Goal: Task Accomplishment & Management: Manage account settings

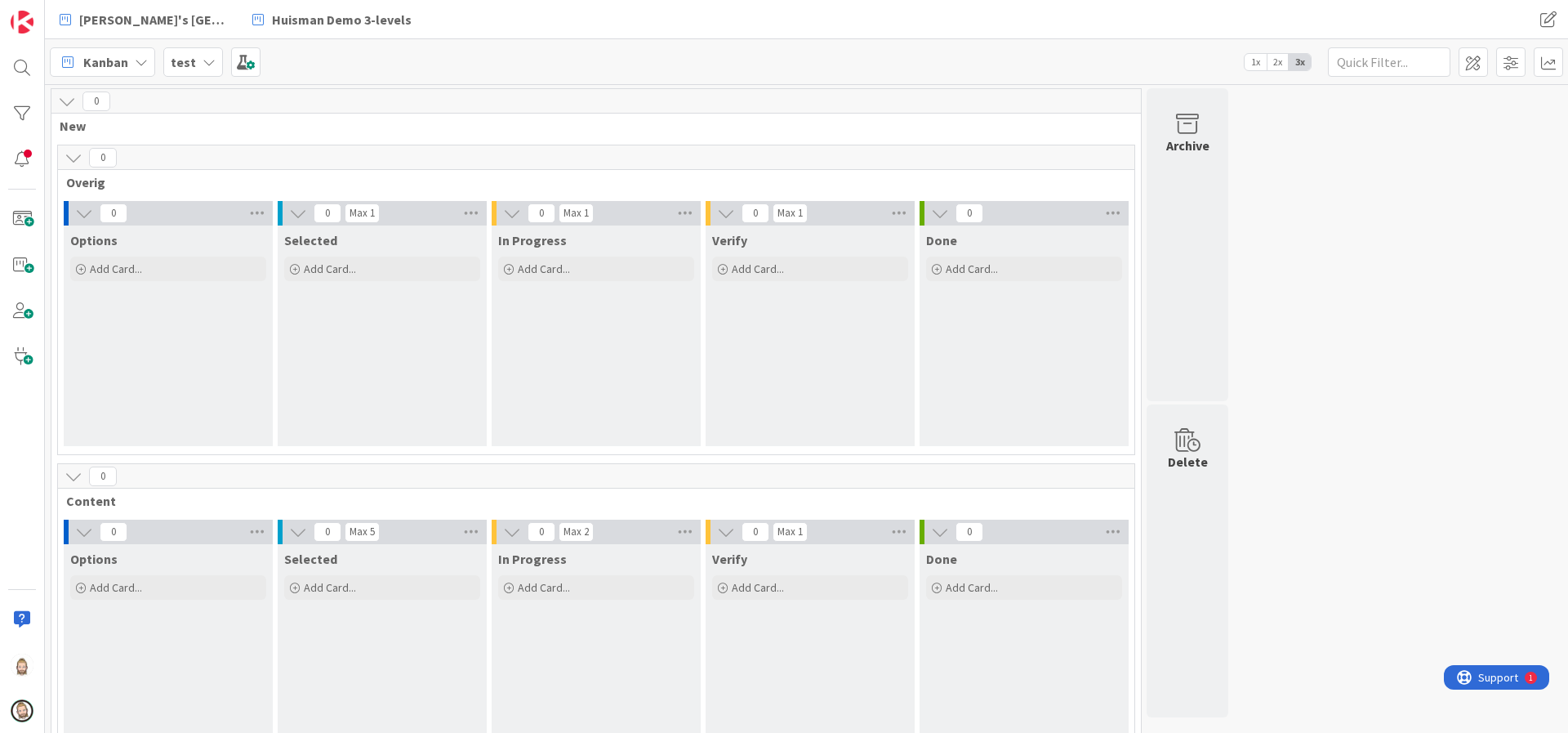
click at [1498, 676] on span "Support" at bounding box center [1498, 677] width 40 height 20
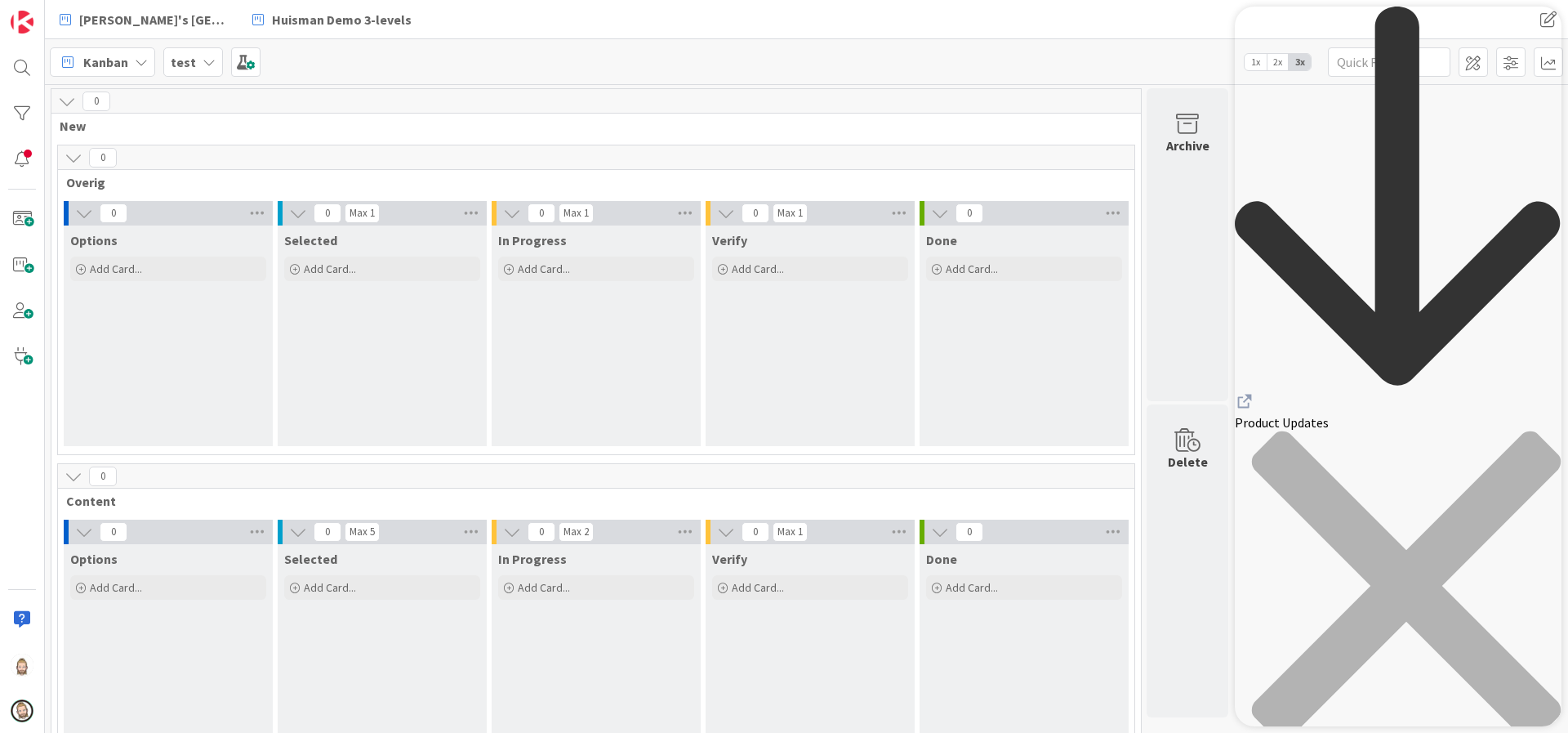
scroll to position [858, 0]
click at [214, 56] on div "test" at bounding box center [193, 62] width 60 height 30
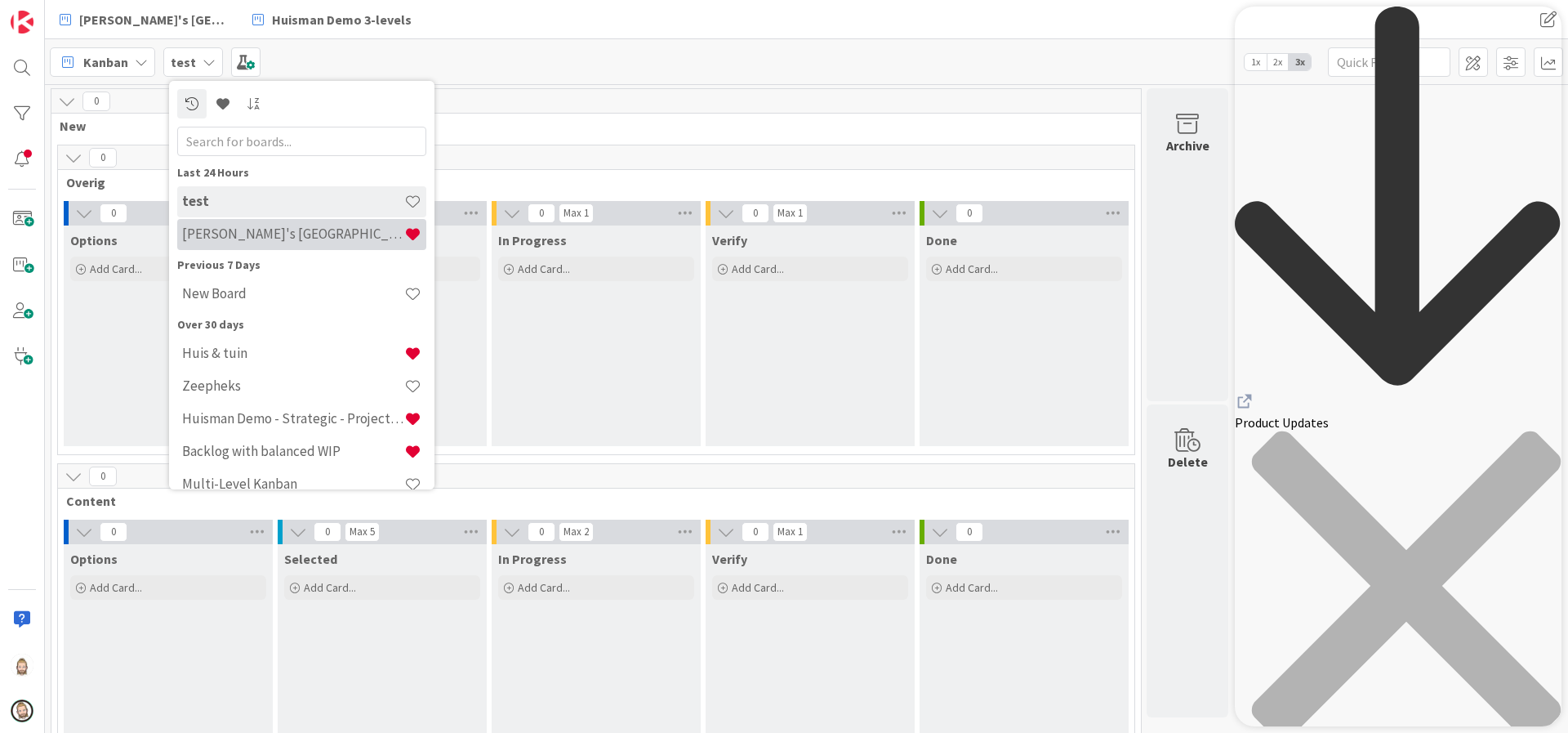
click at [257, 241] on h4 "[PERSON_NAME]'s [GEOGRAPHIC_DATA]" at bounding box center [293, 234] width 222 height 16
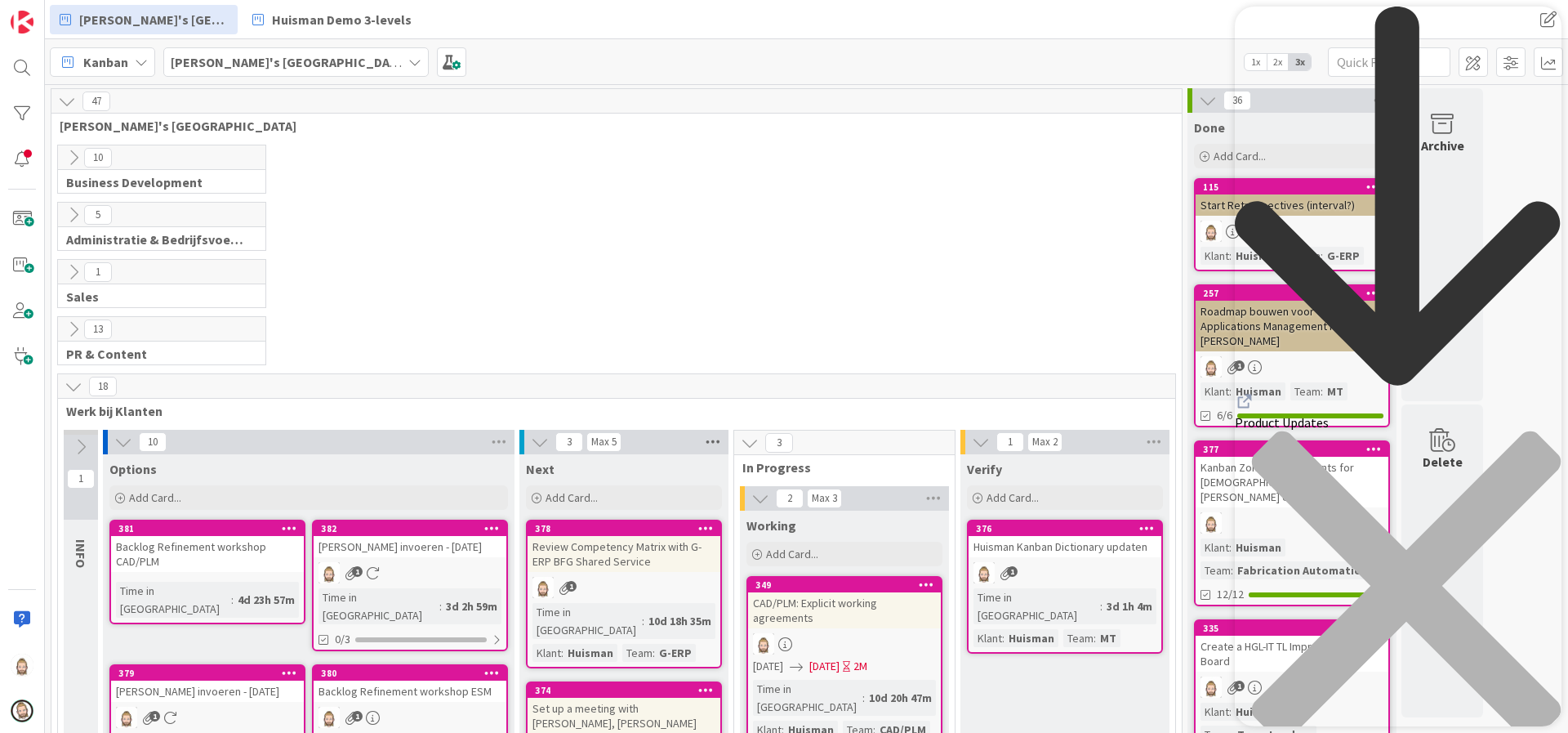
click at [709, 442] on icon at bounding box center [713, 442] width 21 height 25
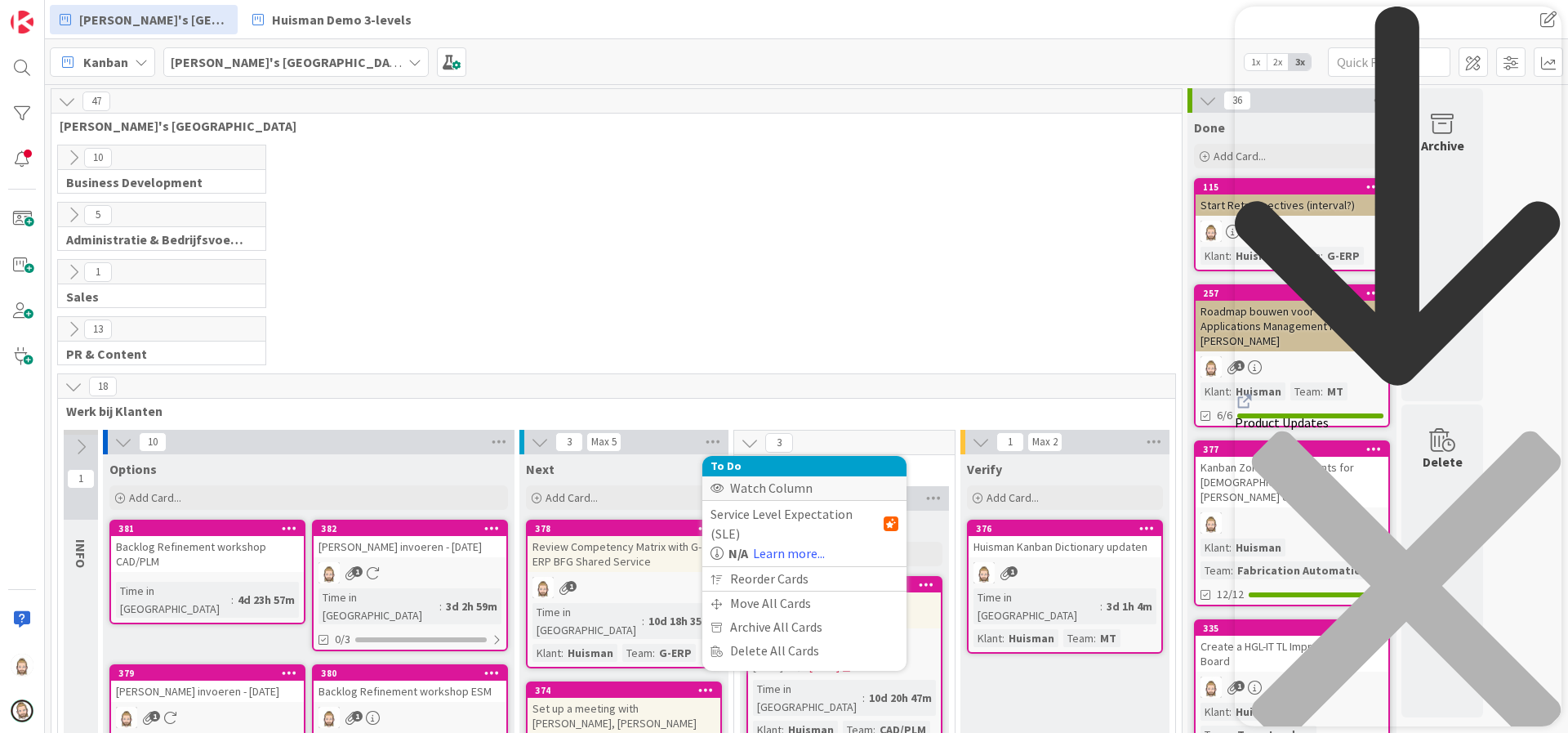
click at [747, 483] on div "Watch Column" at bounding box center [804, 488] width 204 height 24
click at [23, 164] on div at bounding box center [22, 159] width 33 height 33
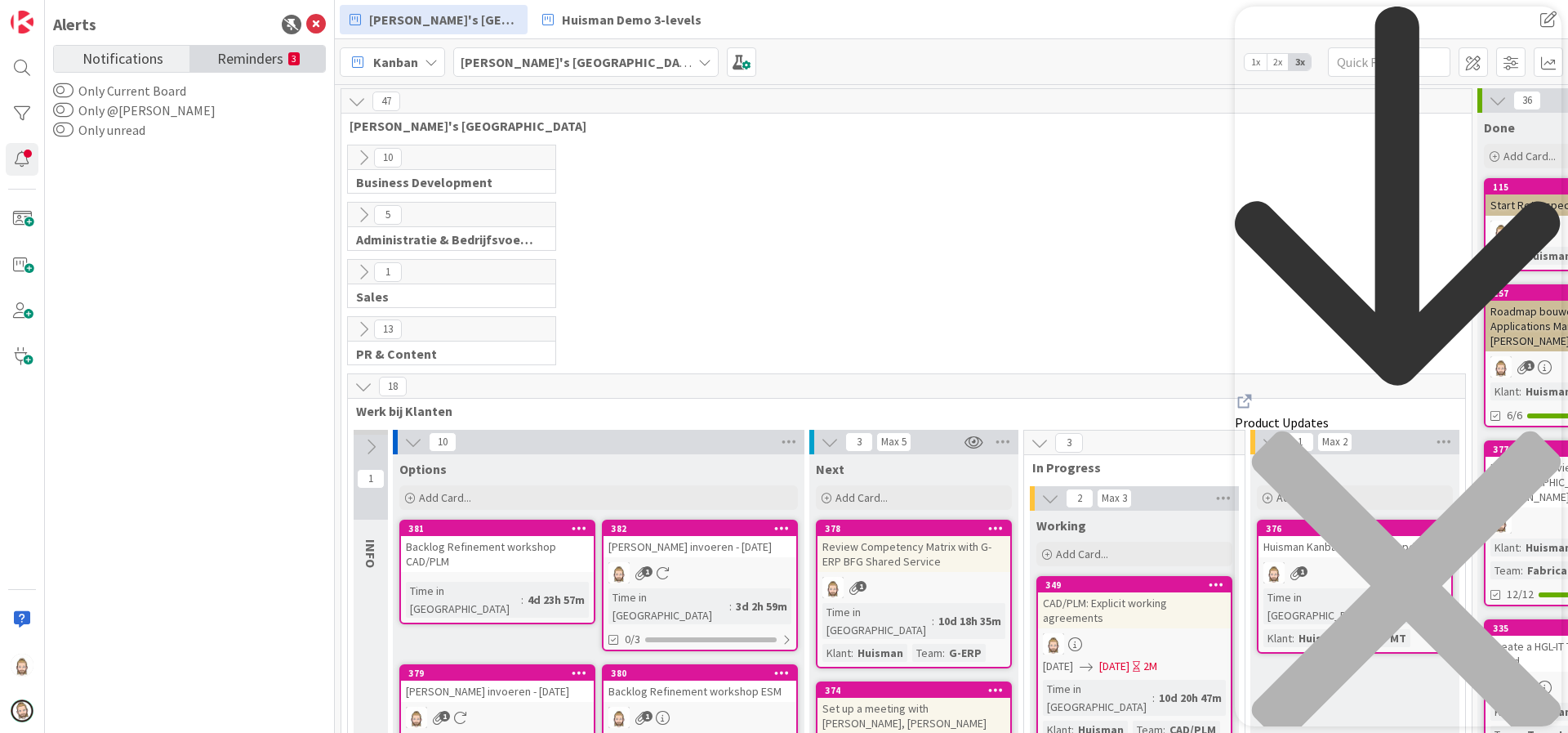
click at [262, 58] on span "Reminders" at bounding box center [250, 57] width 66 height 23
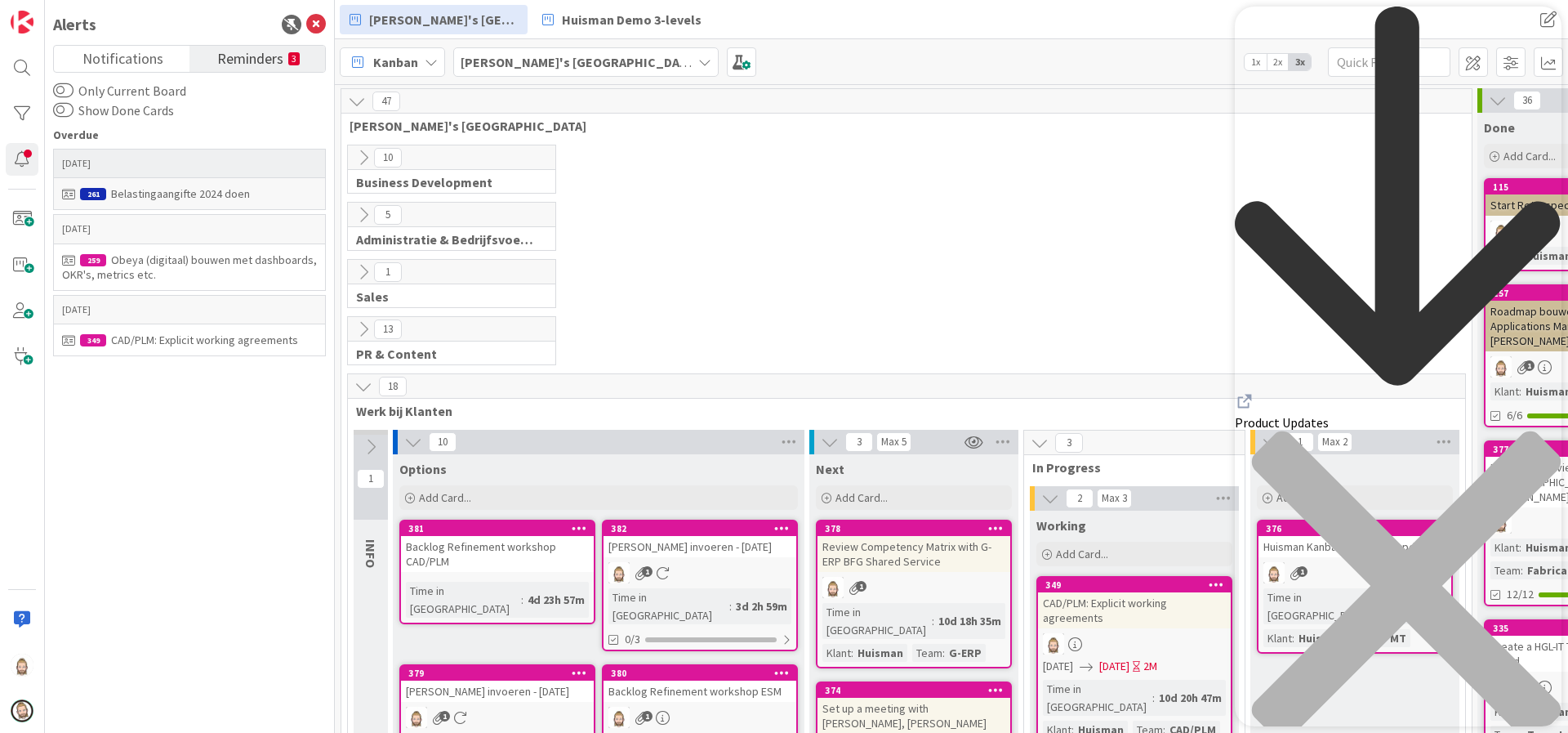
click at [176, 189] on div "Belastingaangifte 2024 doen" at bounding box center [189, 193] width 255 height 15
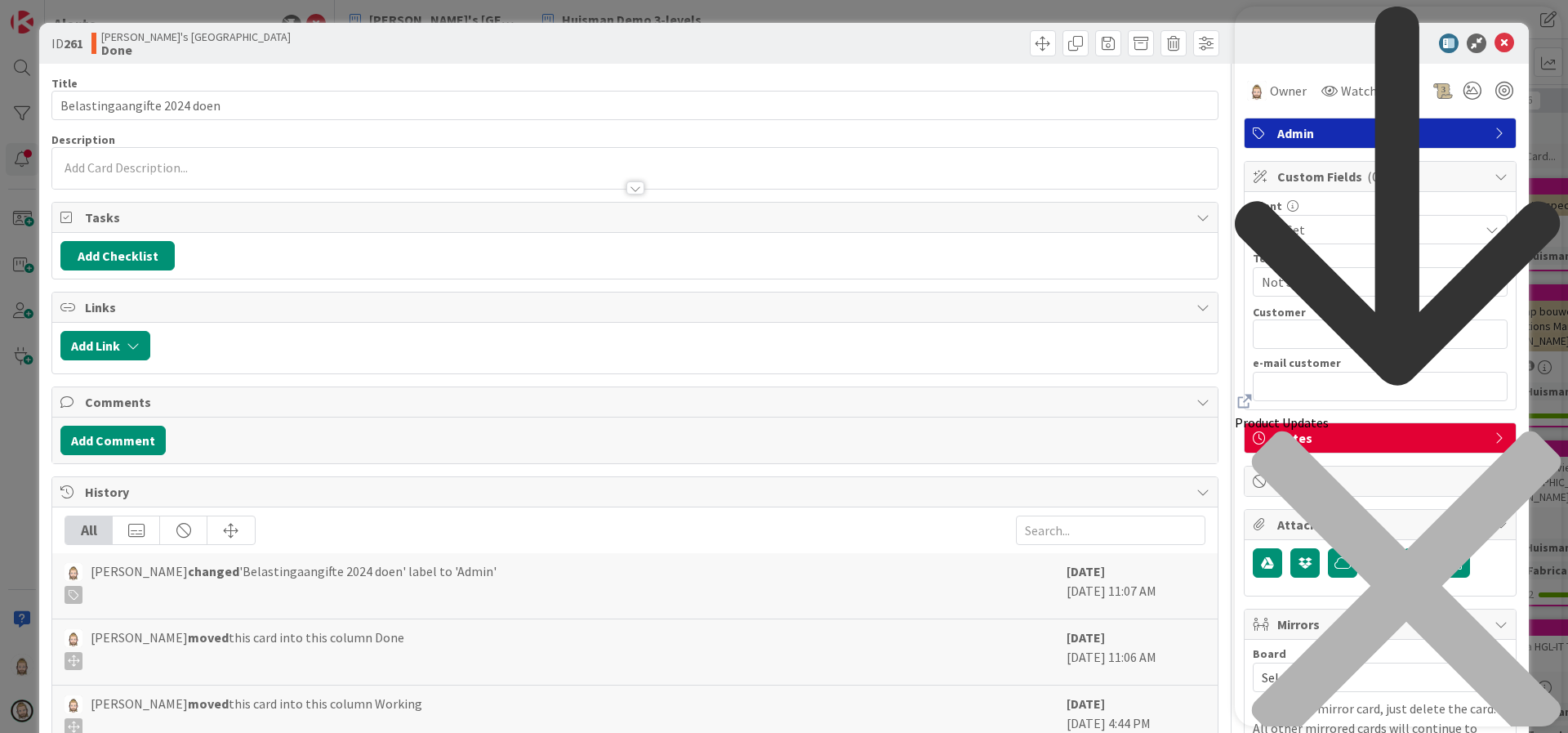
click at [1255, 391] on icon "Resource Center Header" at bounding box center [1245, 401] width 20 height 20
click at [1541, 430] on div "close resource center" at bounding box center [1398, 595] width 327 height 330
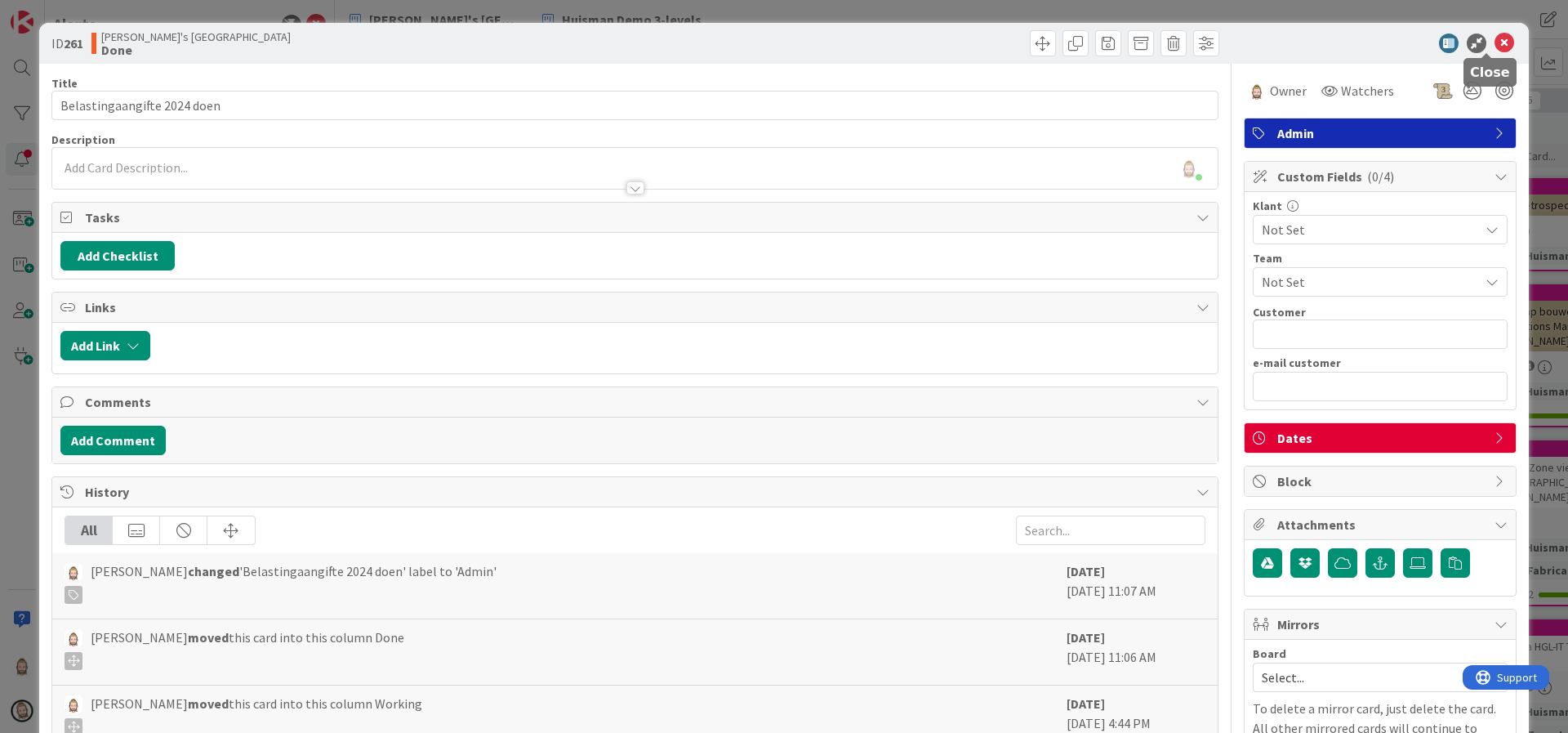
click at [1495, 47] on icon at bounding box center [1505, 43] width 20 height 20
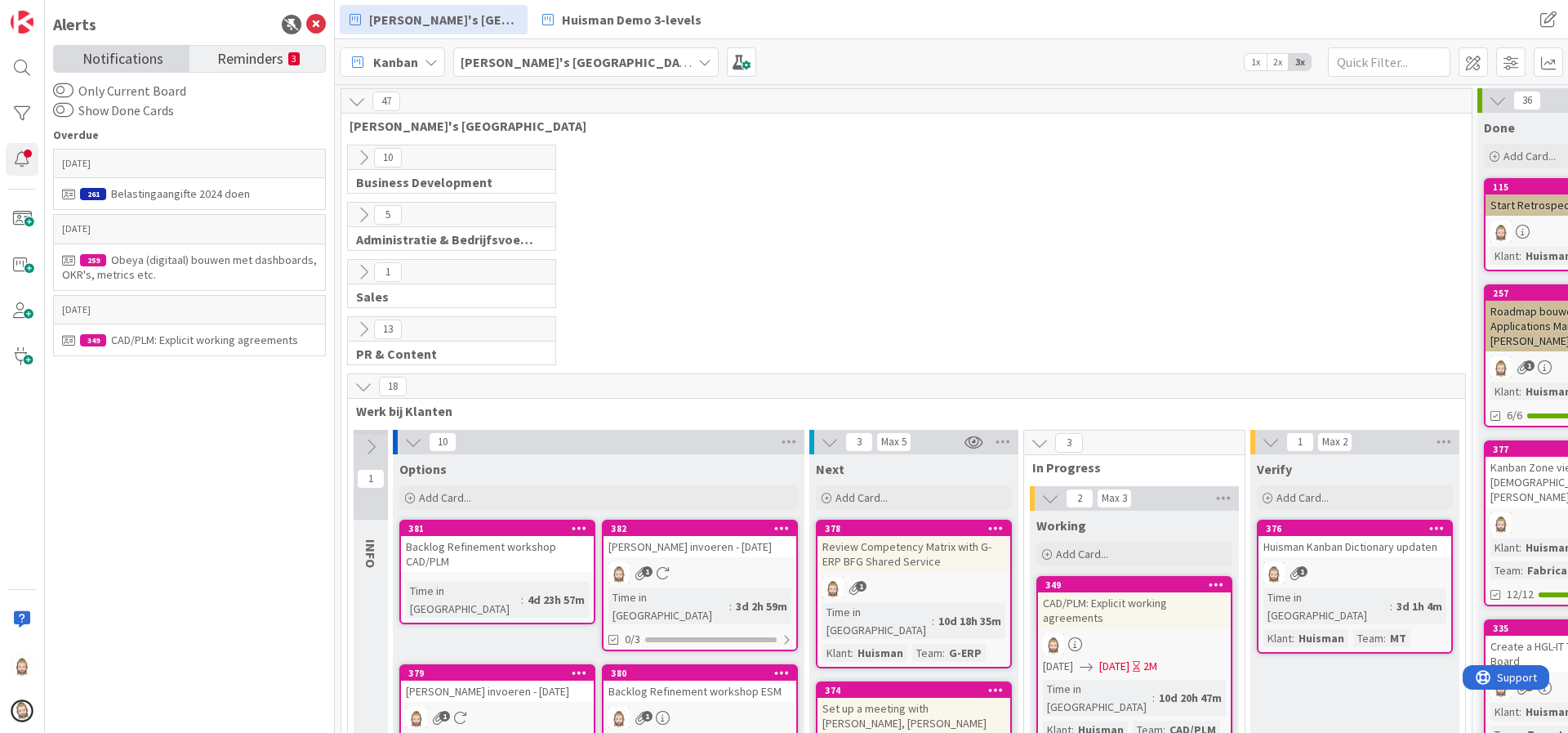
click at [161, 57] on span "Notifications" at bounding box center [123, 57] width 81 height 23
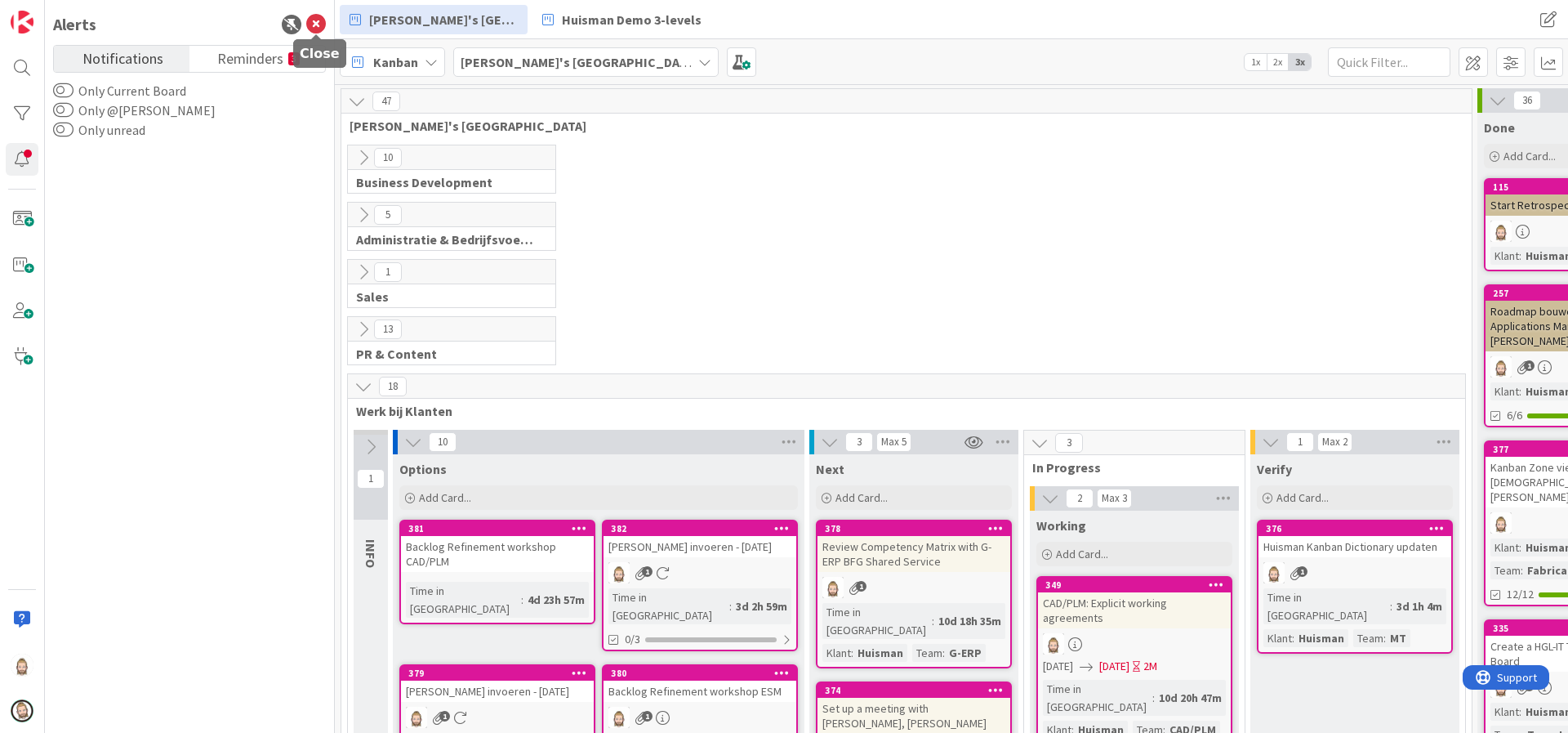
click at [322, 24] on icon at bounding box center [316, 25] width 20 height 20
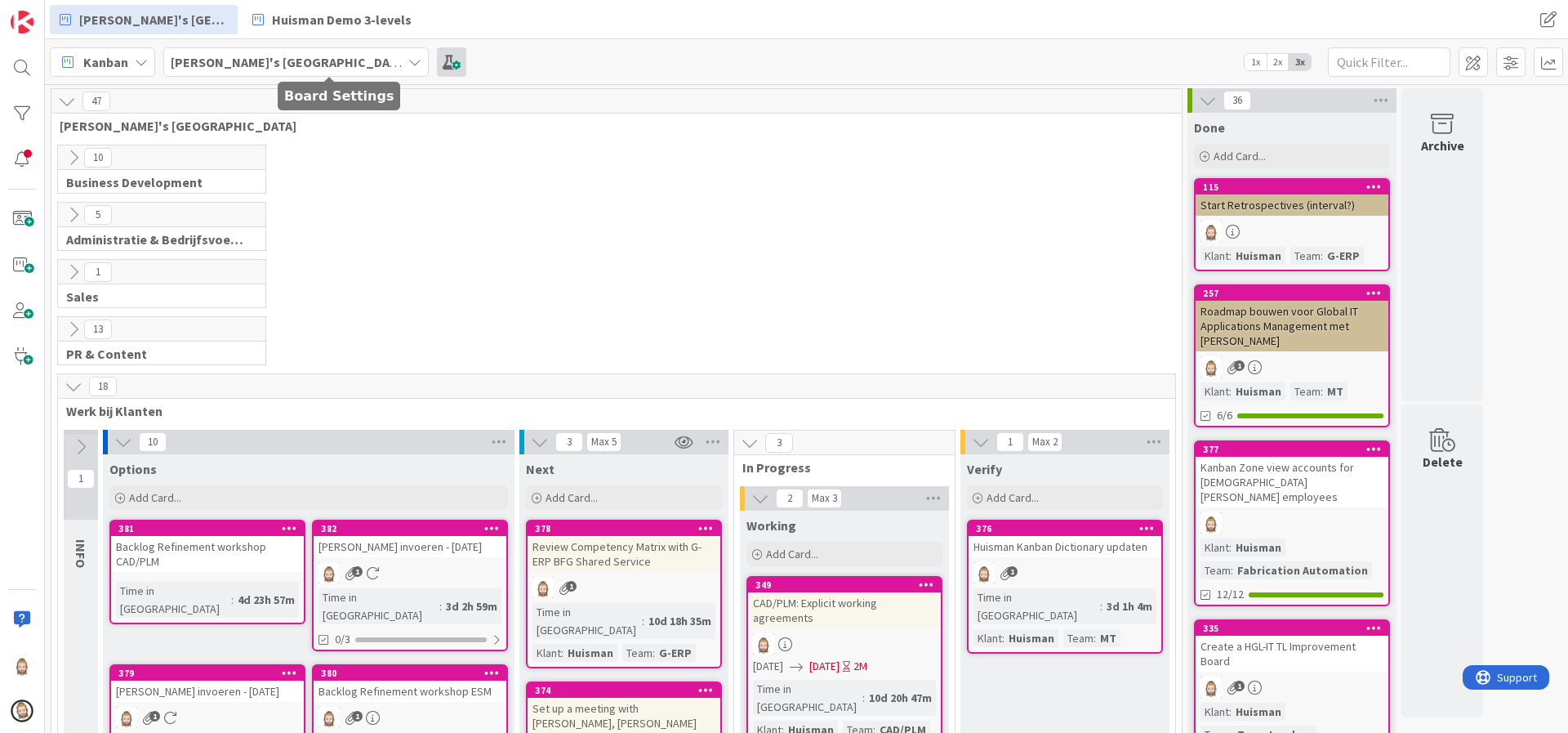
click at [437, 67] on span at bounding box center [452, 62] width 30 height 30
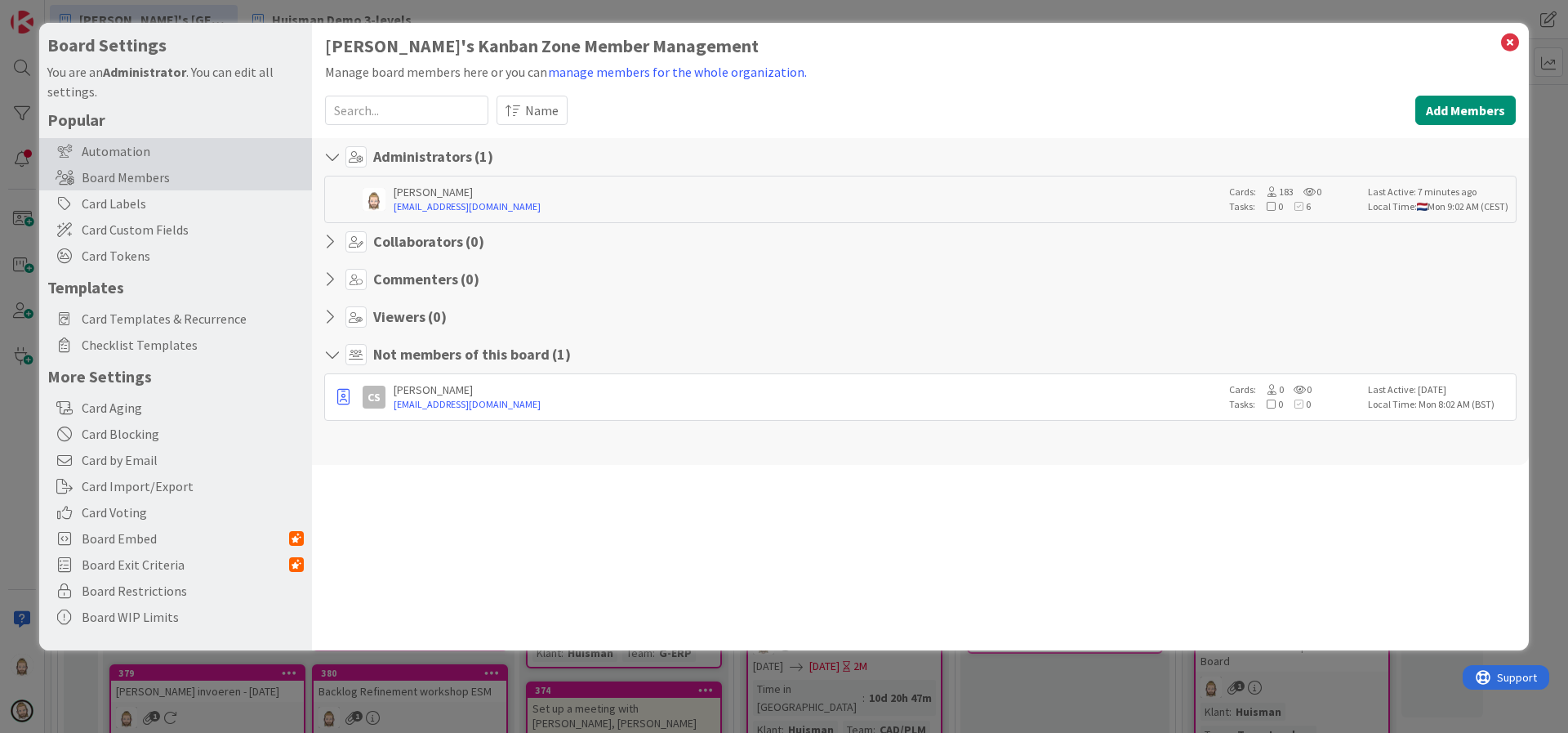
click at [161, 151] on div "Automation" at bounding box center [175, 151] width 273 height 26
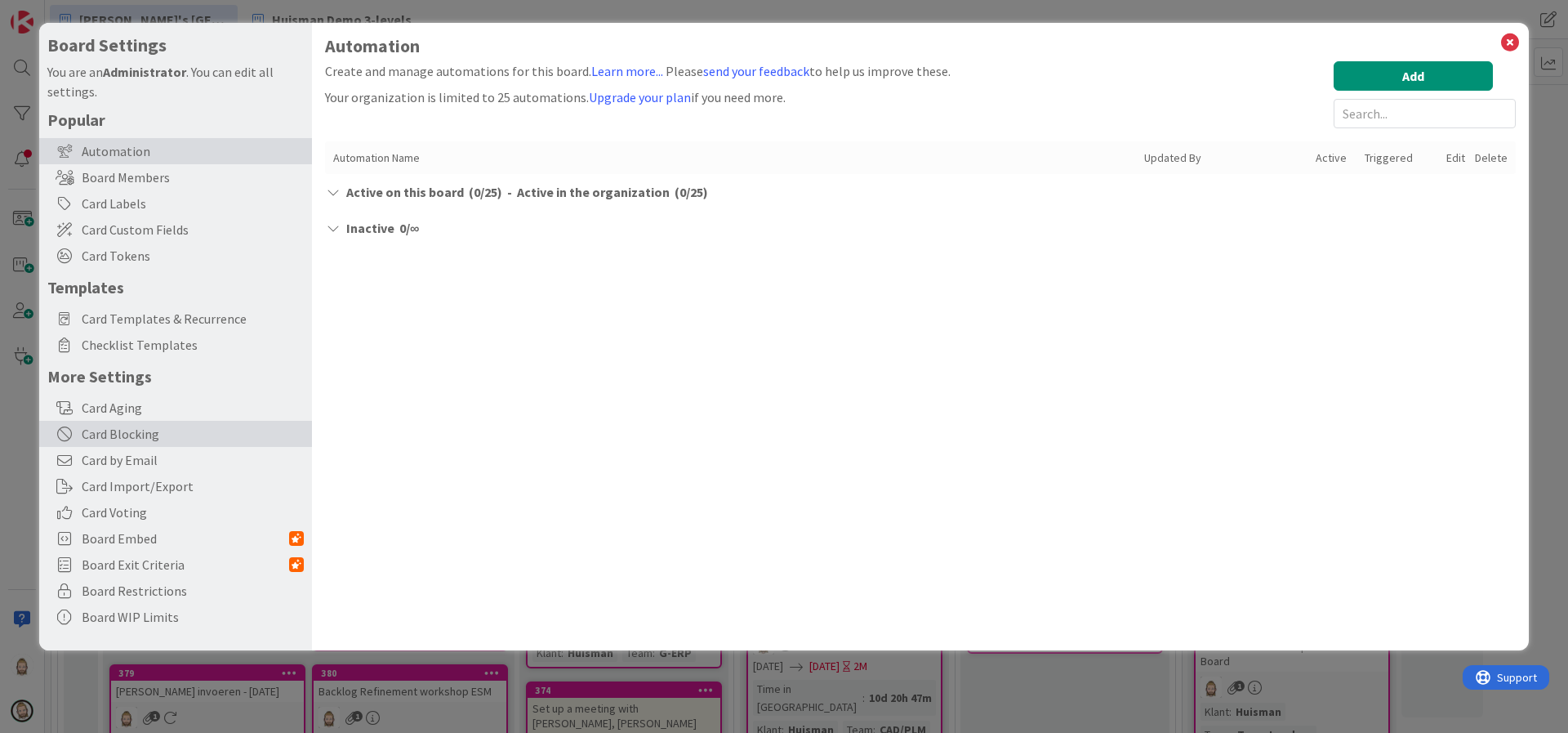
click at [157, 427] on div "Card Blocking" at bounding box center [175, 434] width 273 height 26
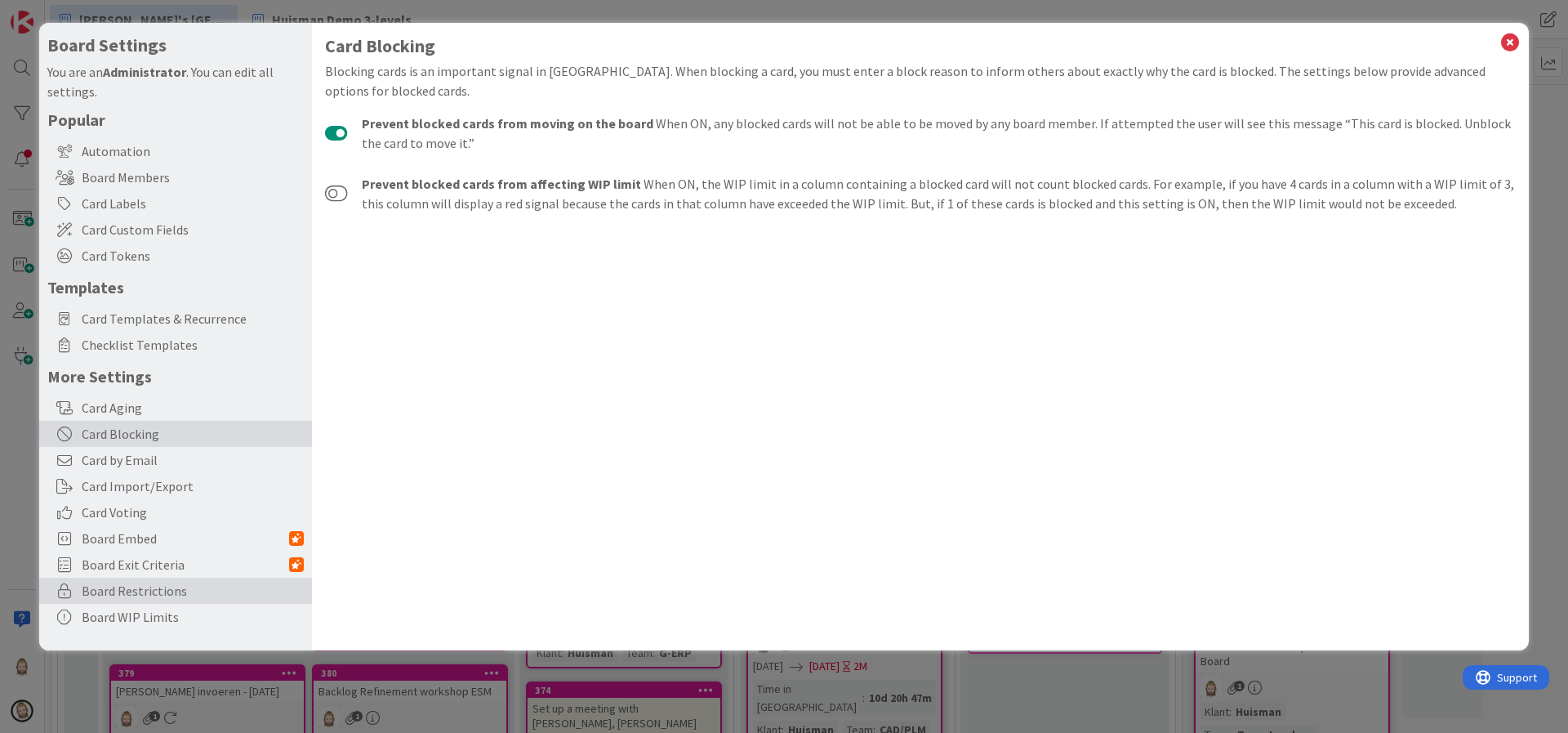
click at [224, 587] on span "Board Restrictions" at bounding box center [193, 590] width 222 height 20
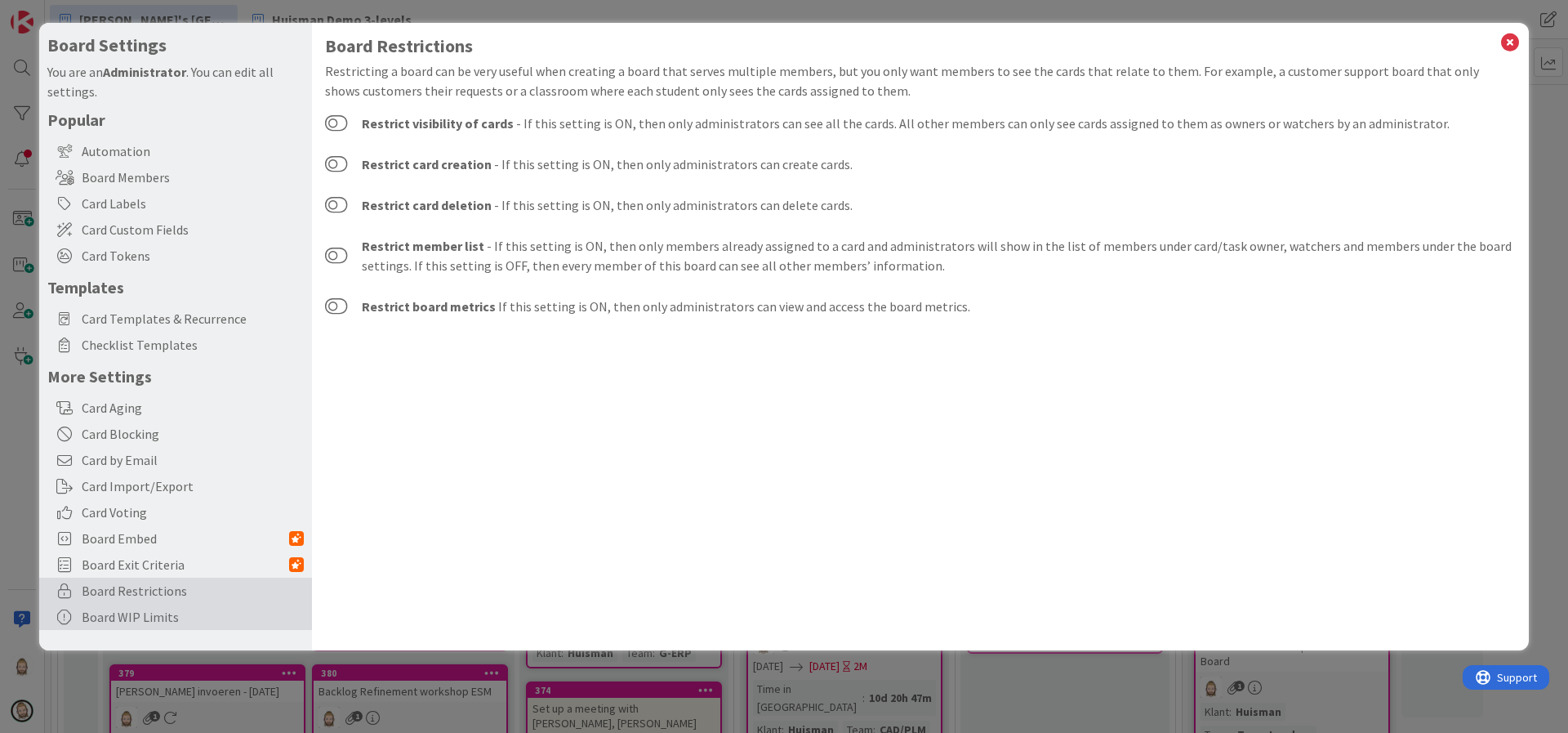
click at [157, 619] on div "Board WIP Limits" at bounding box center [175, 617] width 273 height 26
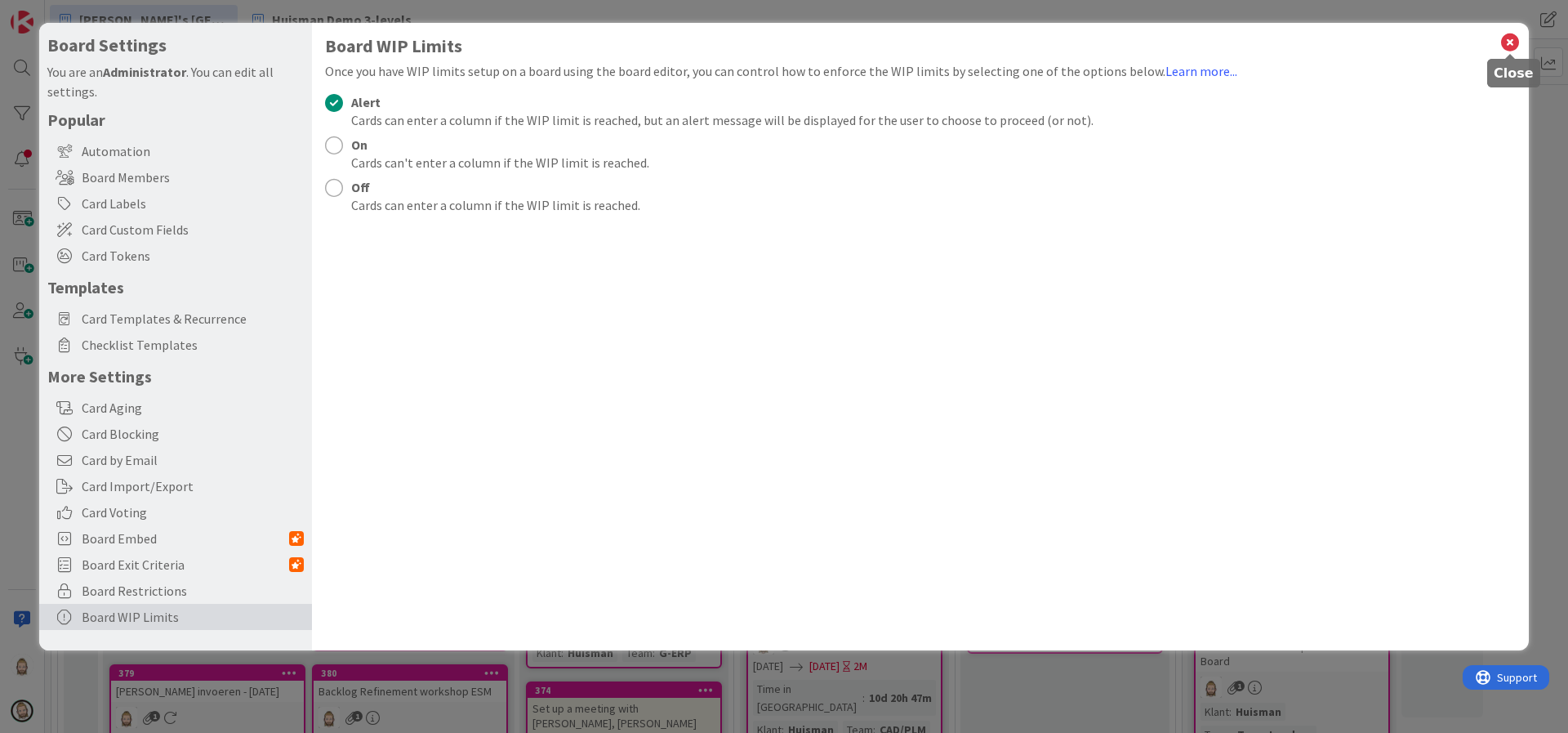
click at [1516, 39] on icon at bounding box center [1511, 43] width 21 height 23
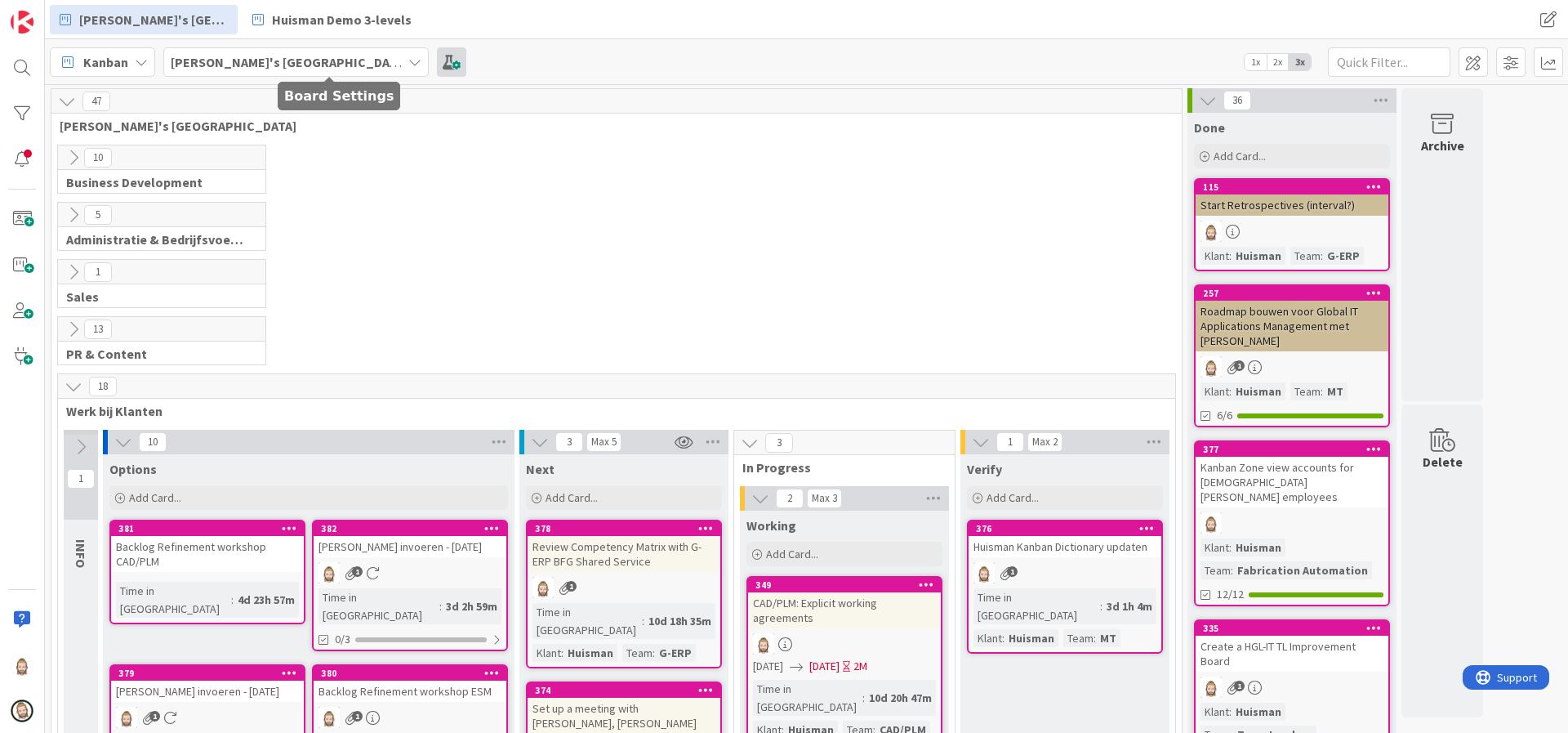
click at [437, 56] on span at bounding box center [452, 62] width 30 height 30
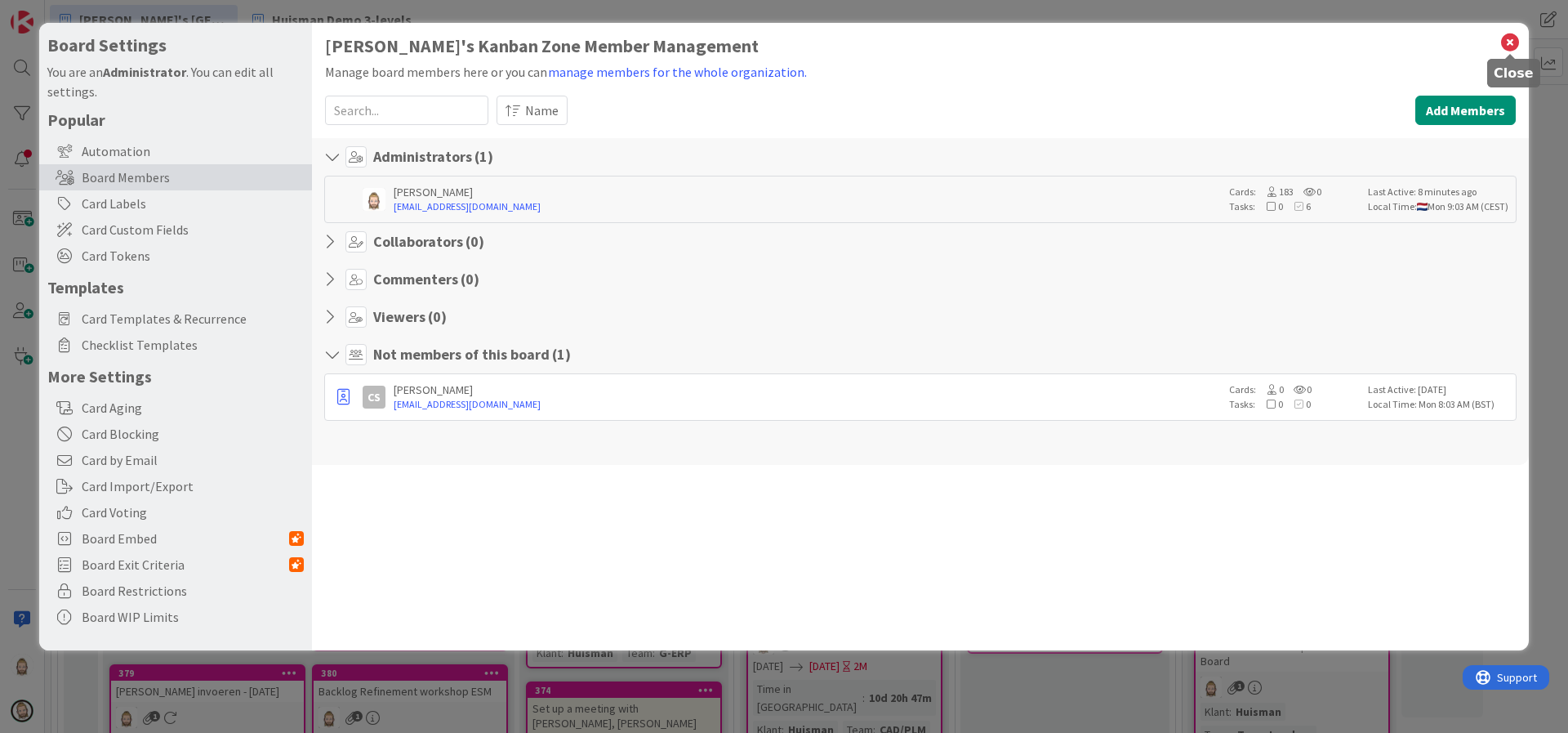
click at [1510, 39] on icon at bounding box center [1511, 43] width 21 height 23
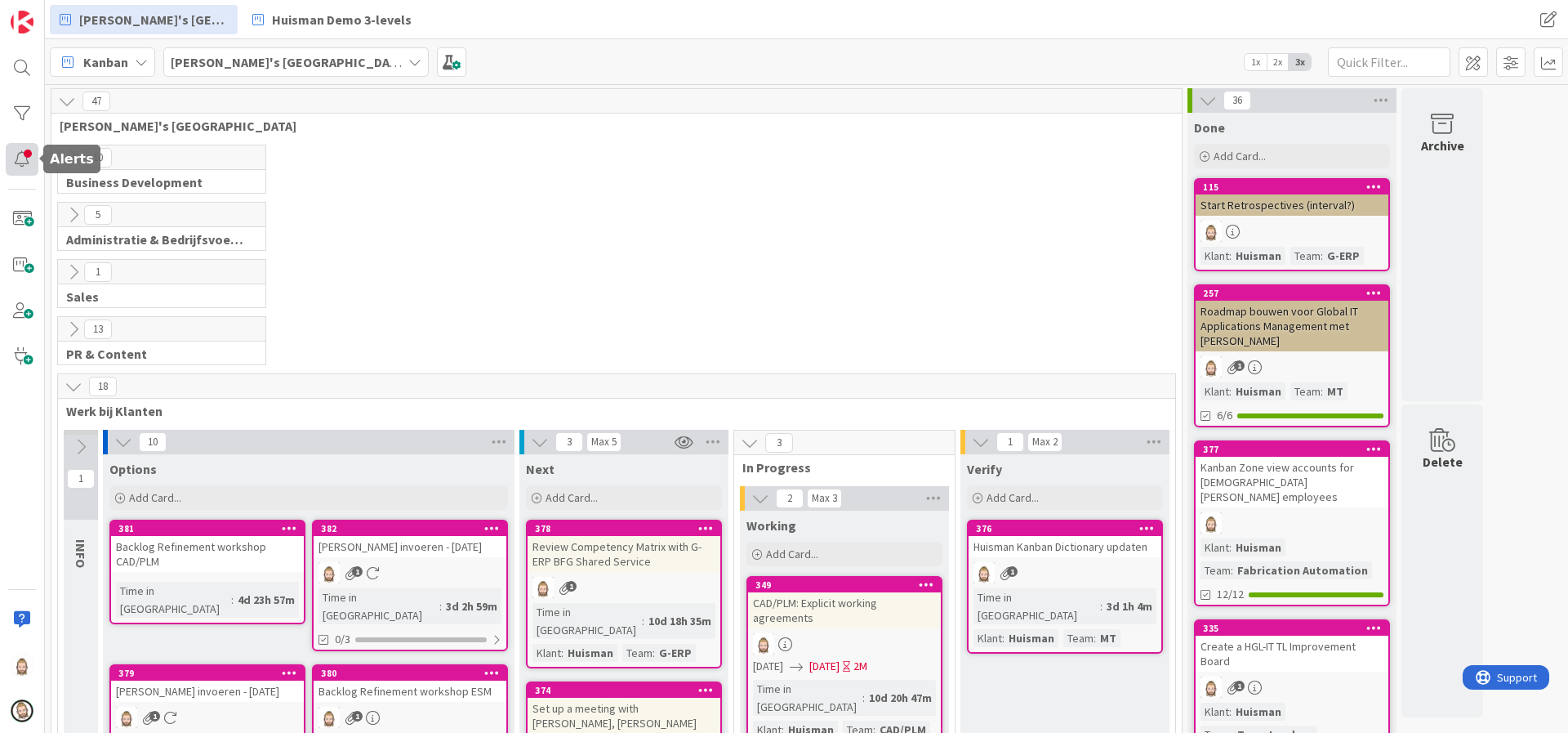
click at [31, 171] on div at bounding box center [22, 159] width 33 height 33
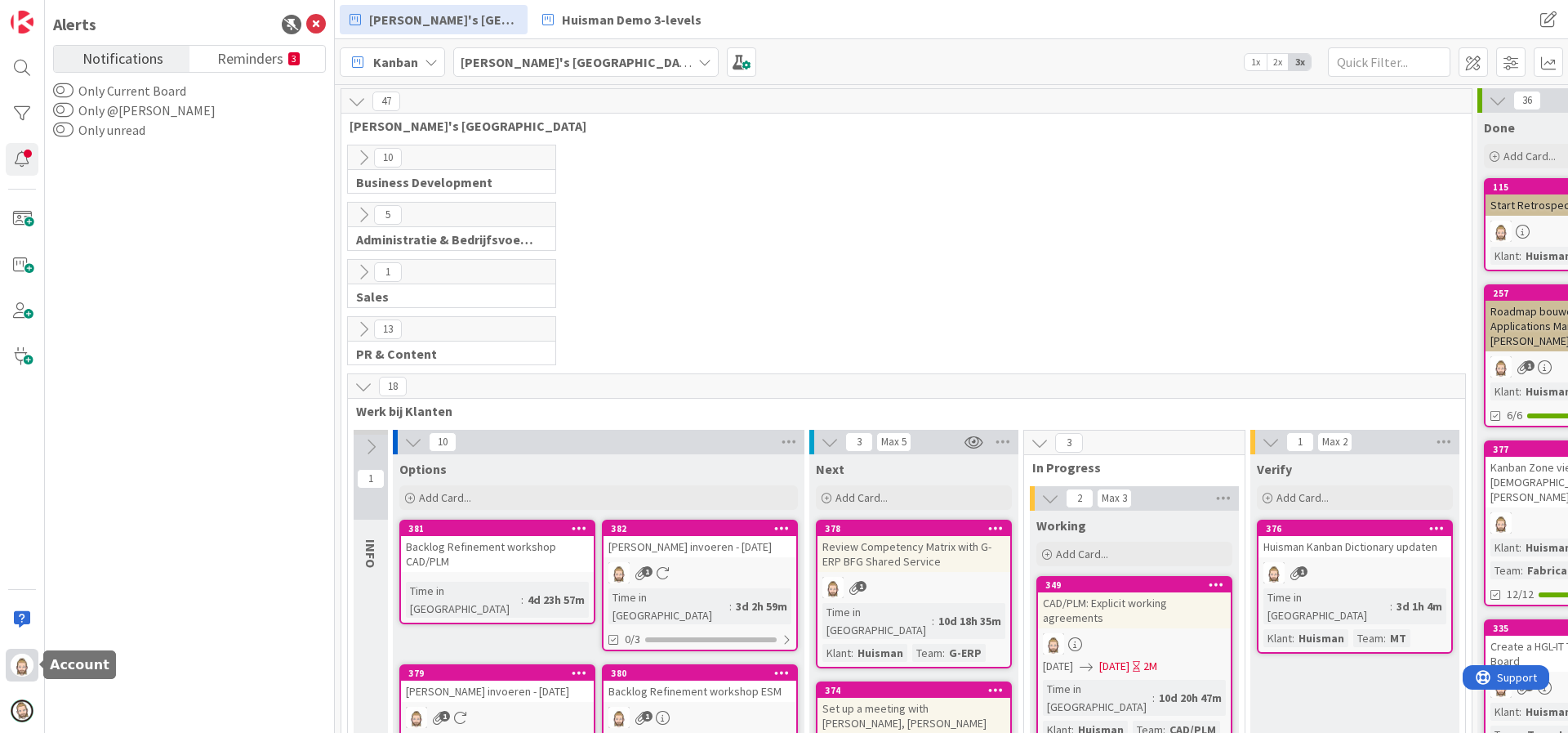
click at [23, 656] on img at bounding box center [22, 665] width 23 height 23
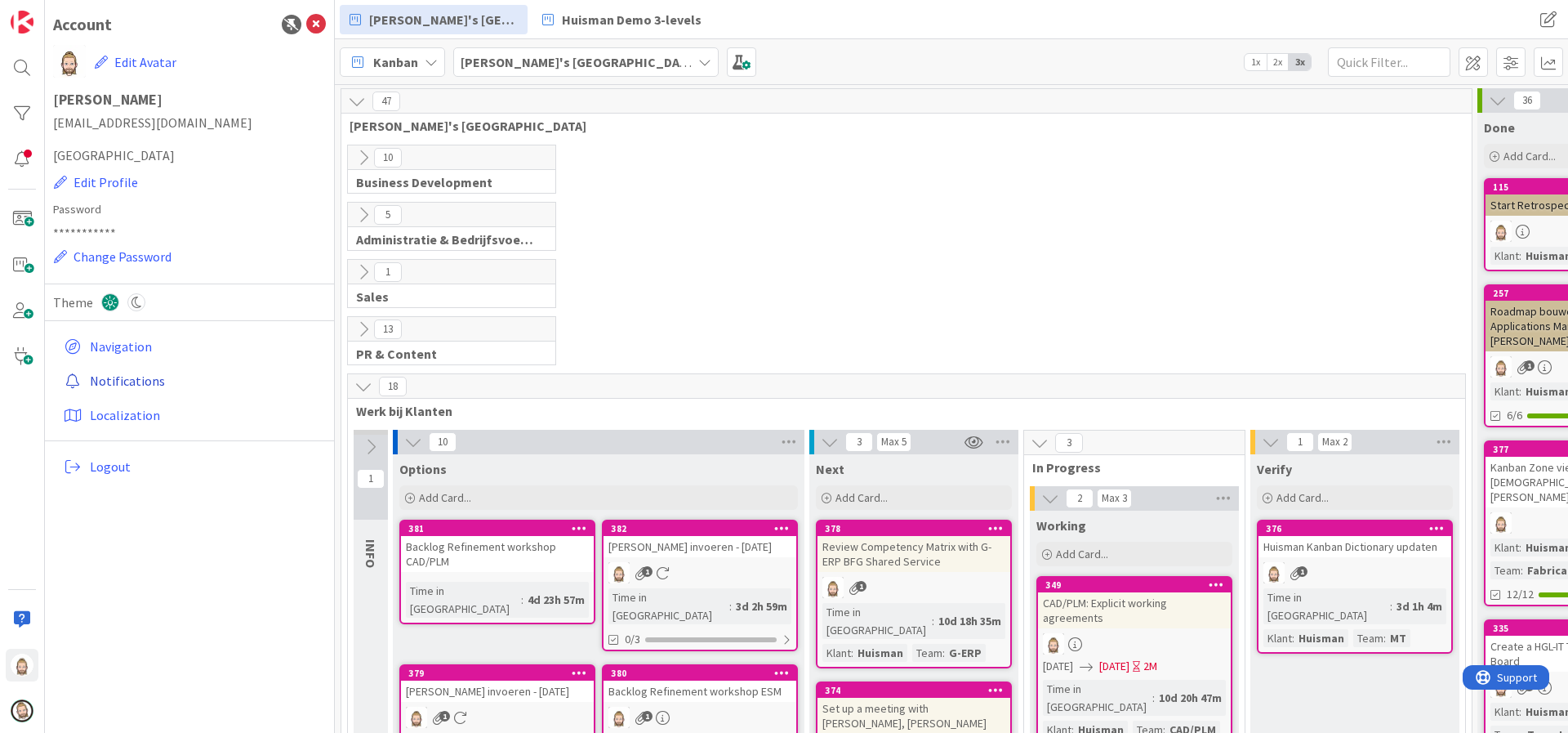
click at [147, 373] on link "Notifications" at bounding box center [192, 380] width 269 height 30
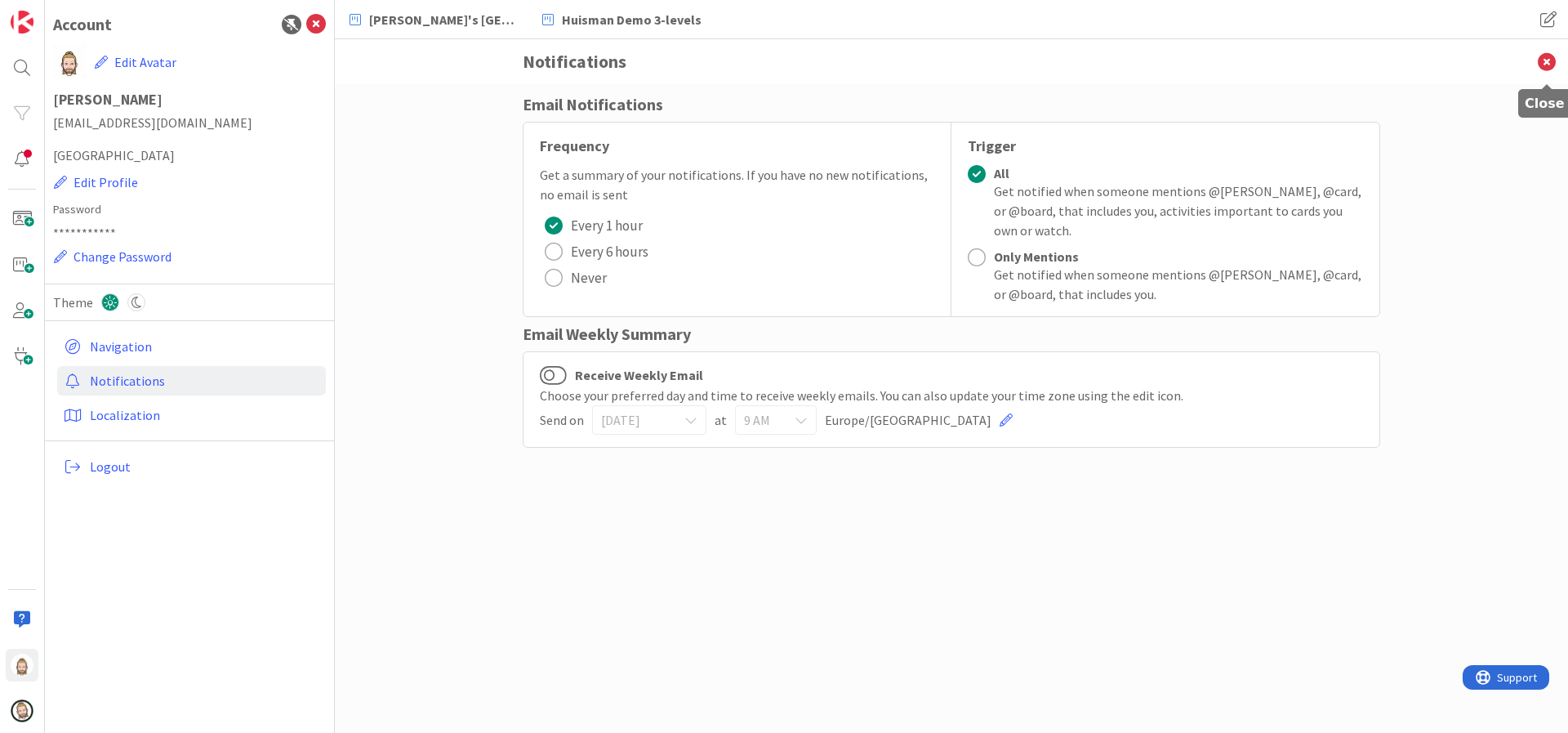
click at [1552, 60] on icon at bounding box center [1547, 61] width 43 height 45
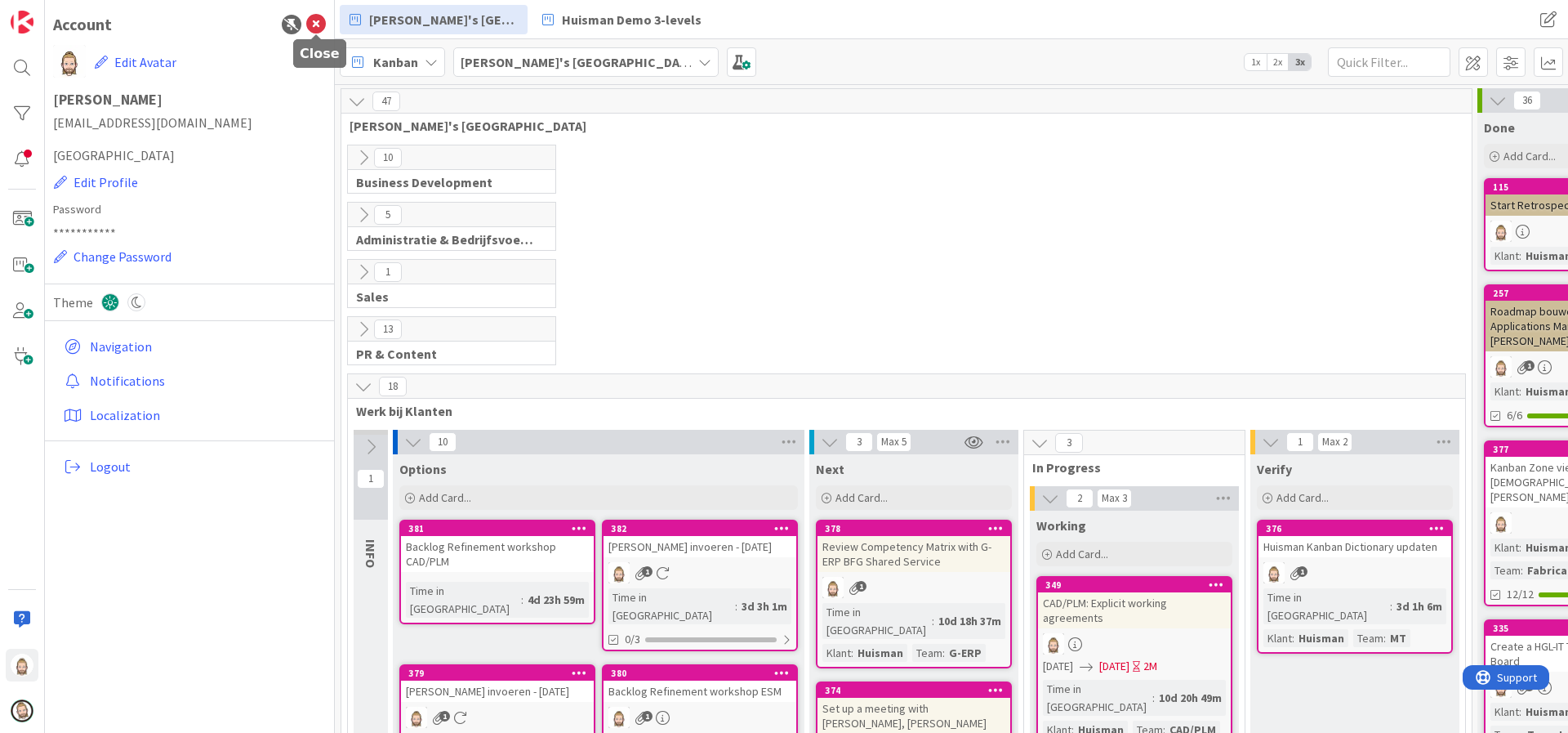
click at [316, 28] on icon at bounding box center [316, 25] width 20 height 20
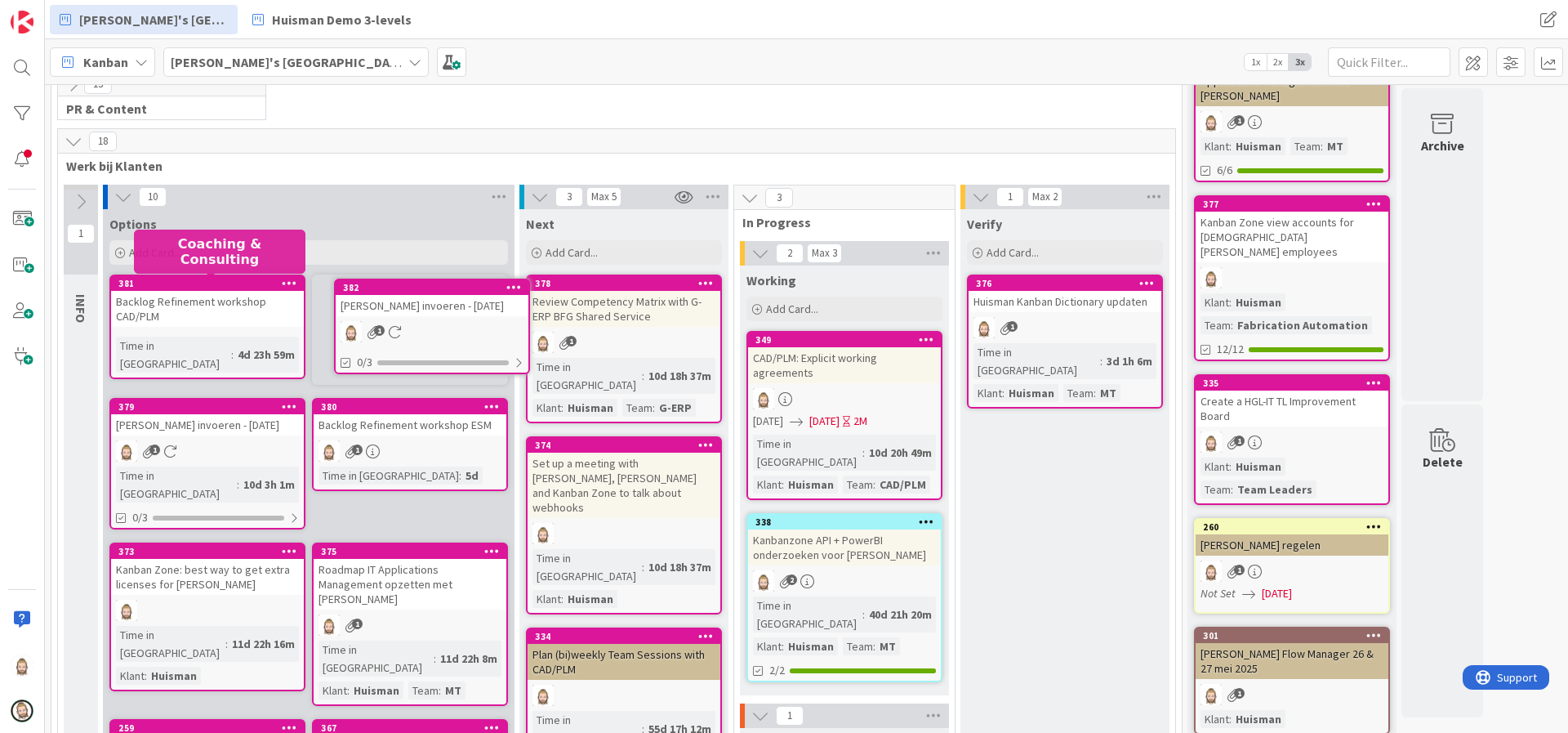
scroll to position [243, 0]
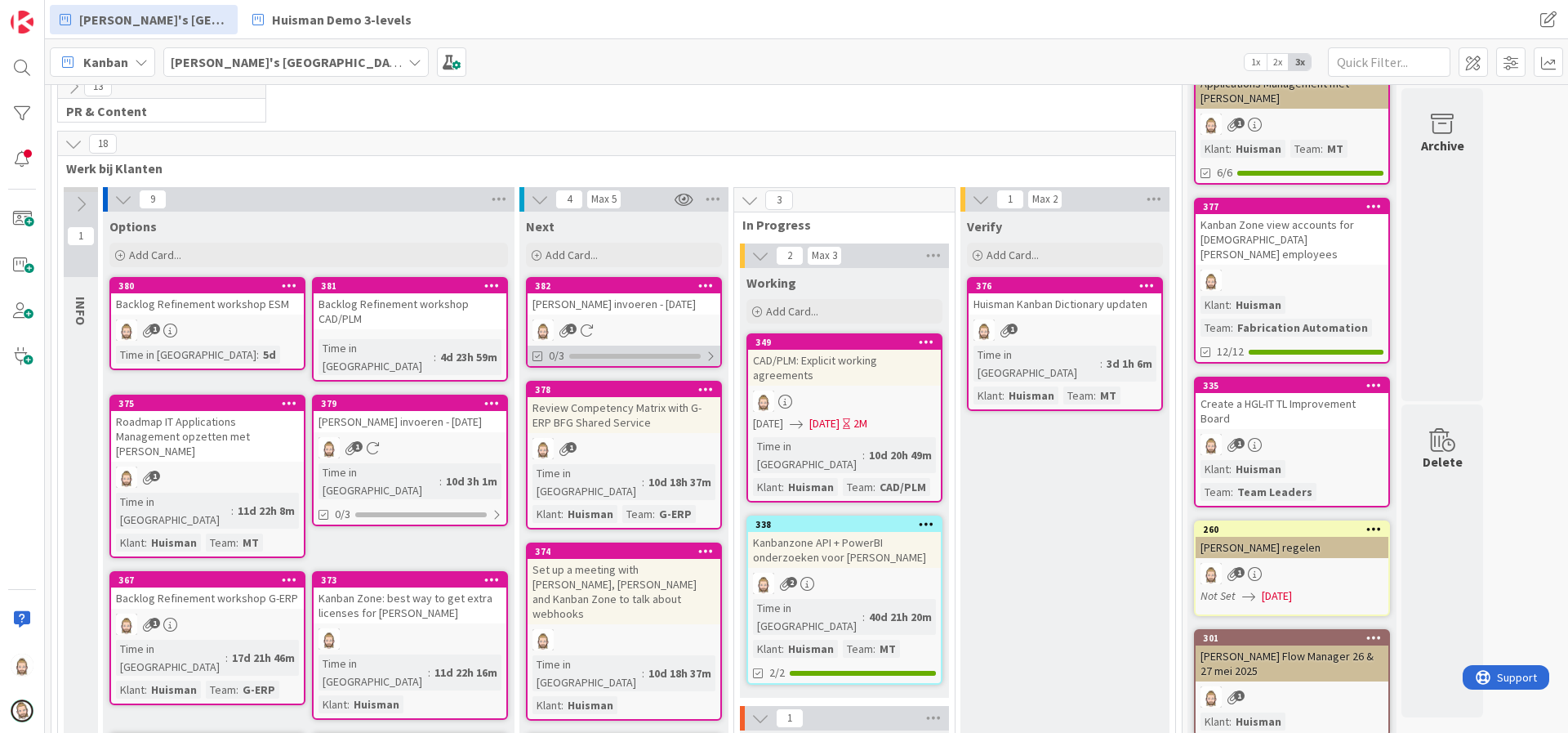
click at [660, 359] on div "0/3" at bounding box center [624, 356] width 193 height 20
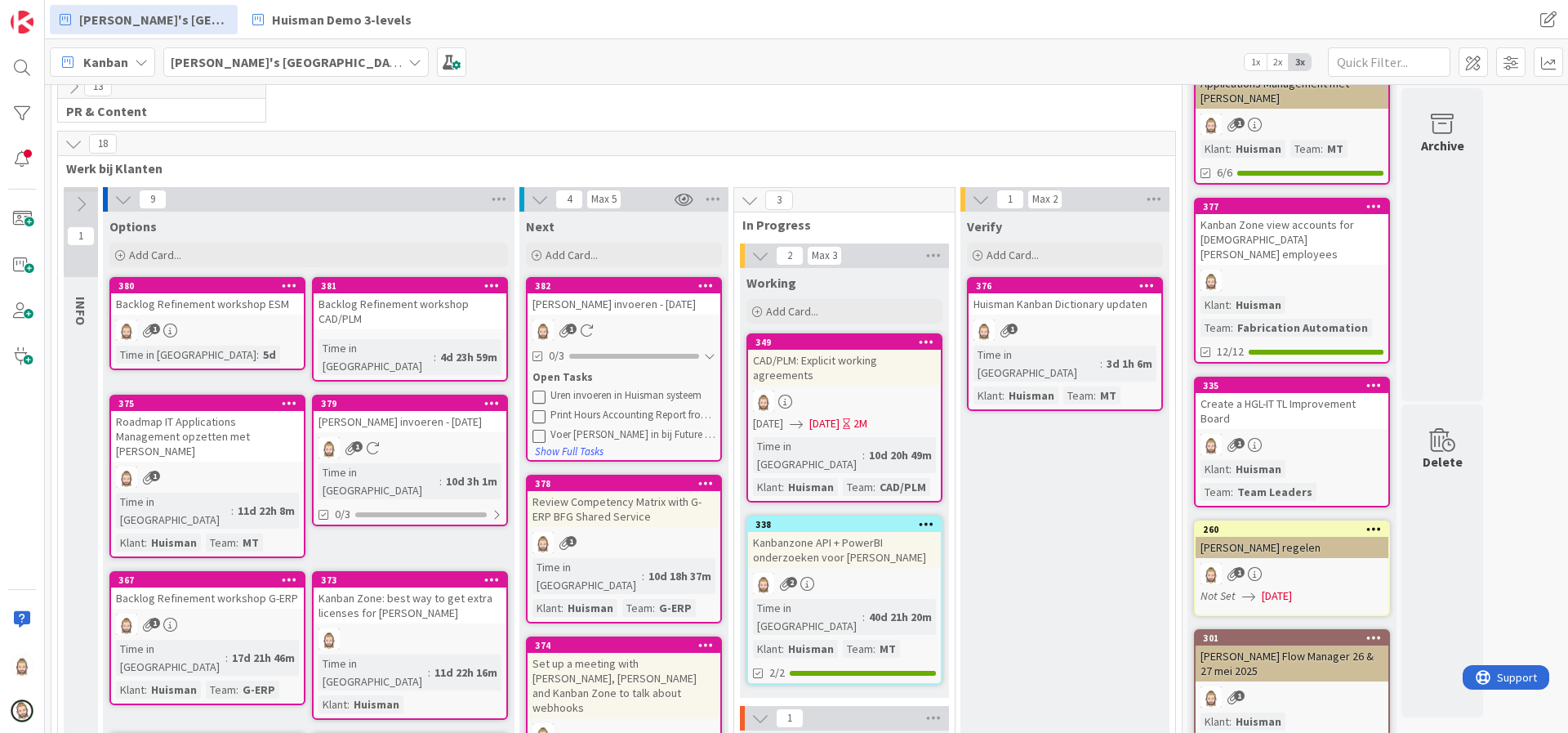
click at [648, 395] on div "Uren invoeren in Huisman systeem" at bounding box center [633, 395] width 165 height 13
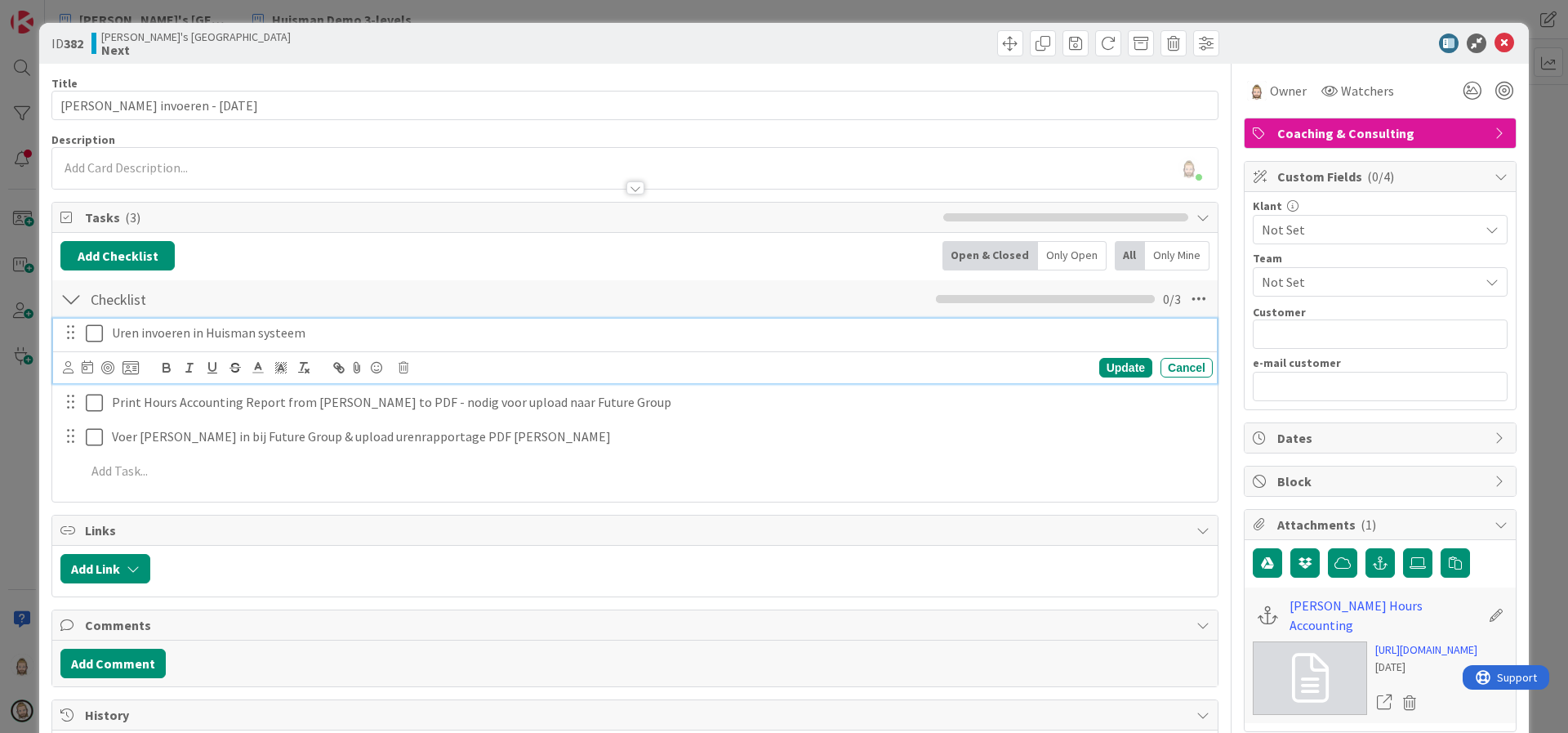
click at [95, 338] on icon at bounding box center [94, 334] width 17 height 20
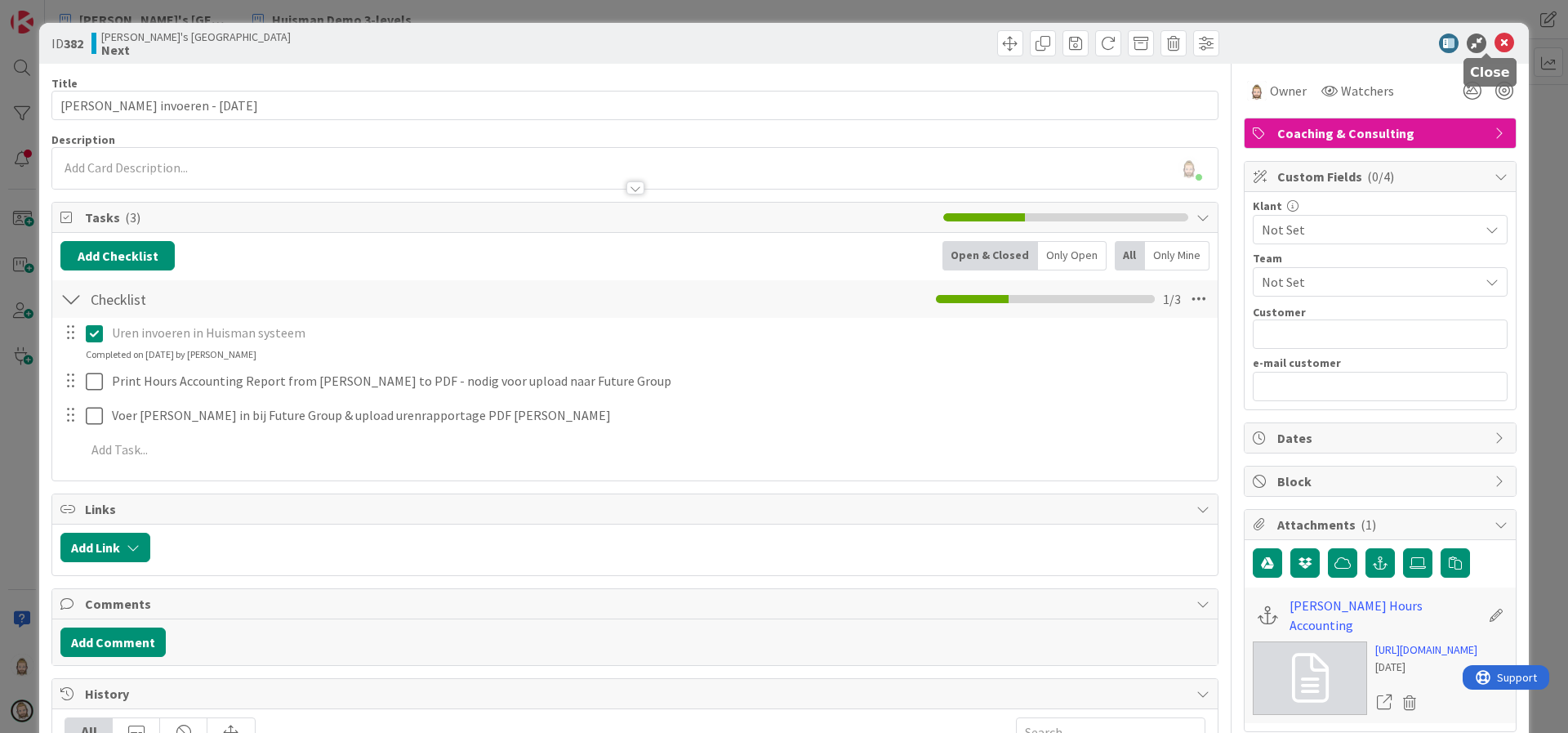
click at [1495, 45] on icon at bounding box center [1505, 43] width 20 height 20
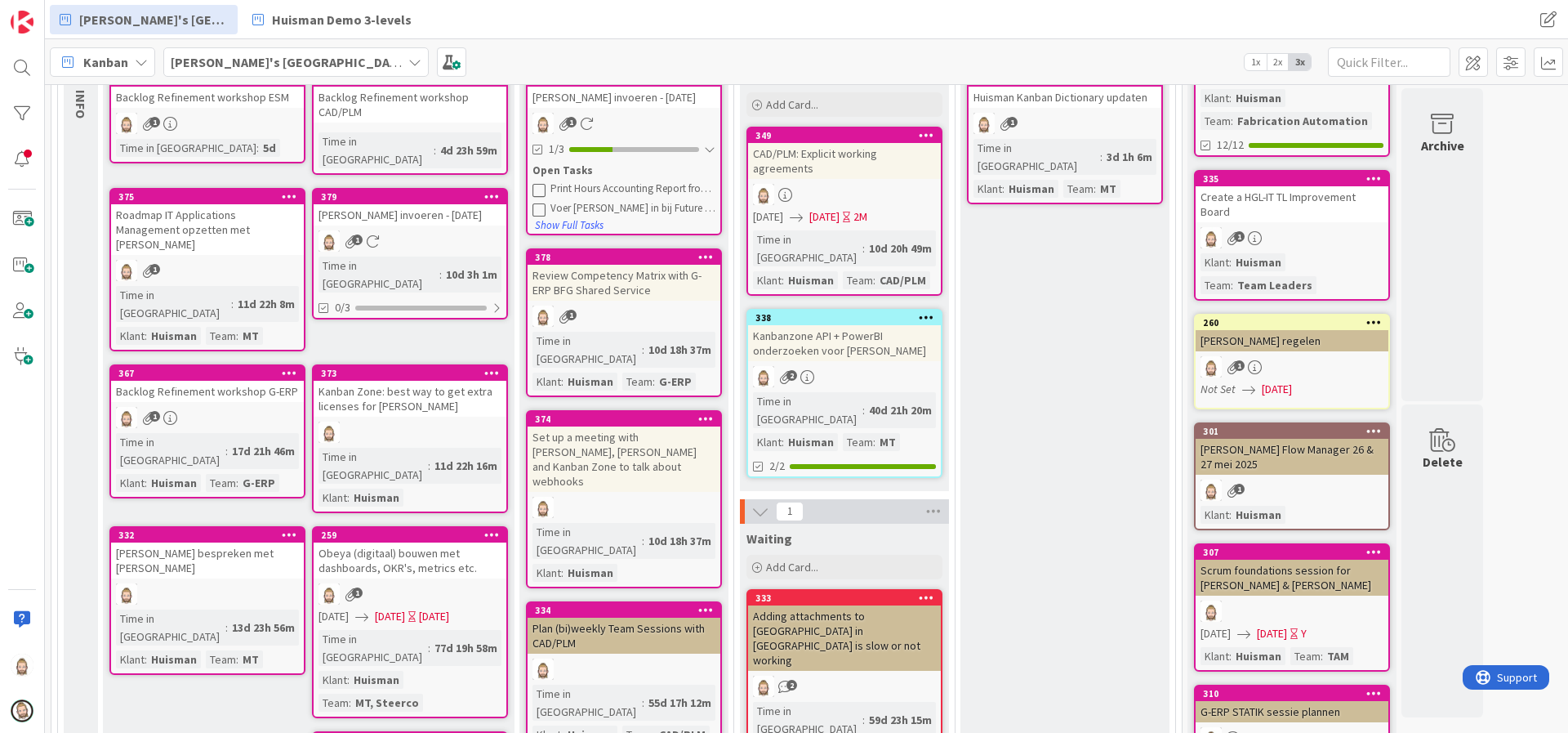
scroll to position [488, 0]
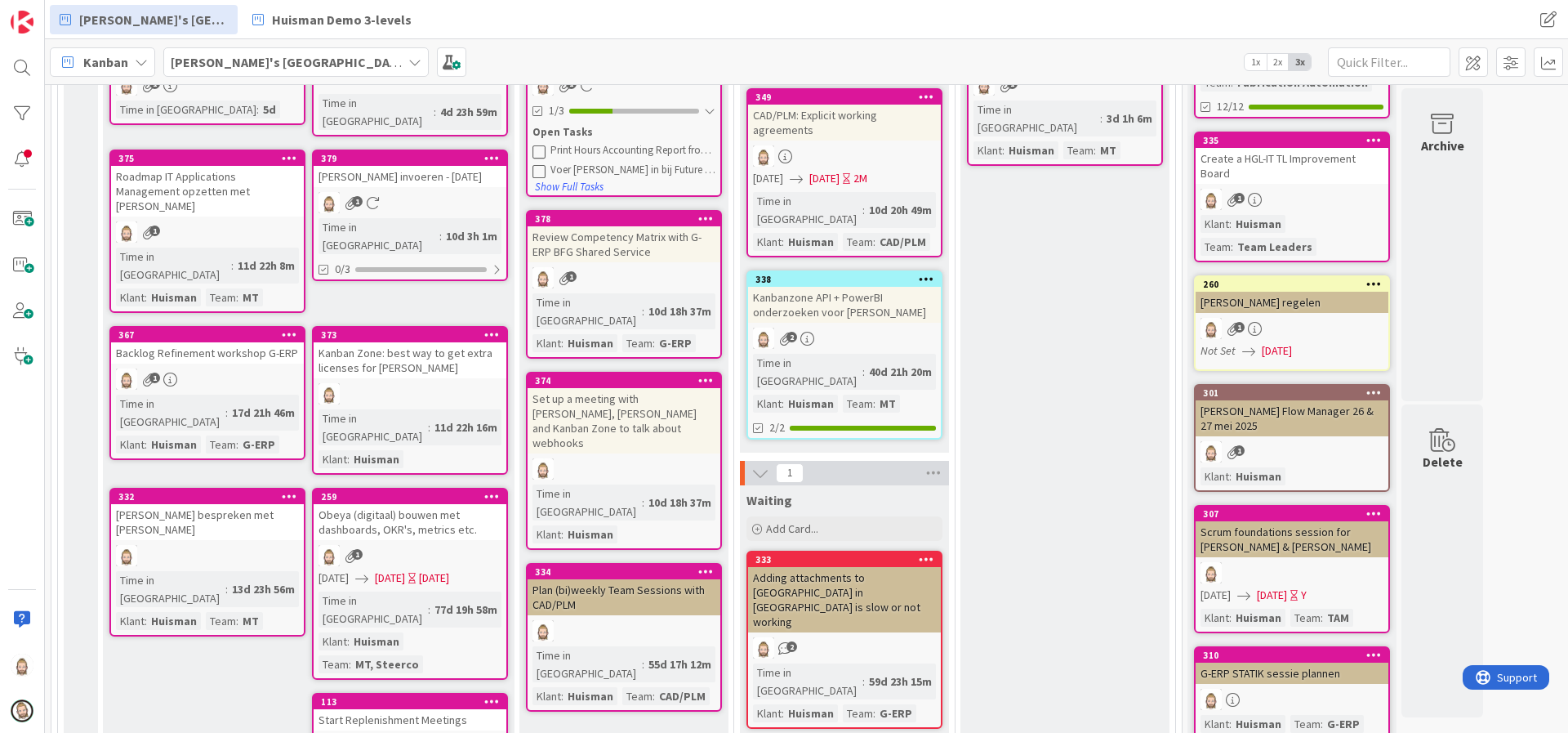
click at [641, 391] on div "Set up a meeting with Martijn, Mitchell and Kanban Zone to talk about webhooks" at bounding box center [624, 421] width 193 height 66
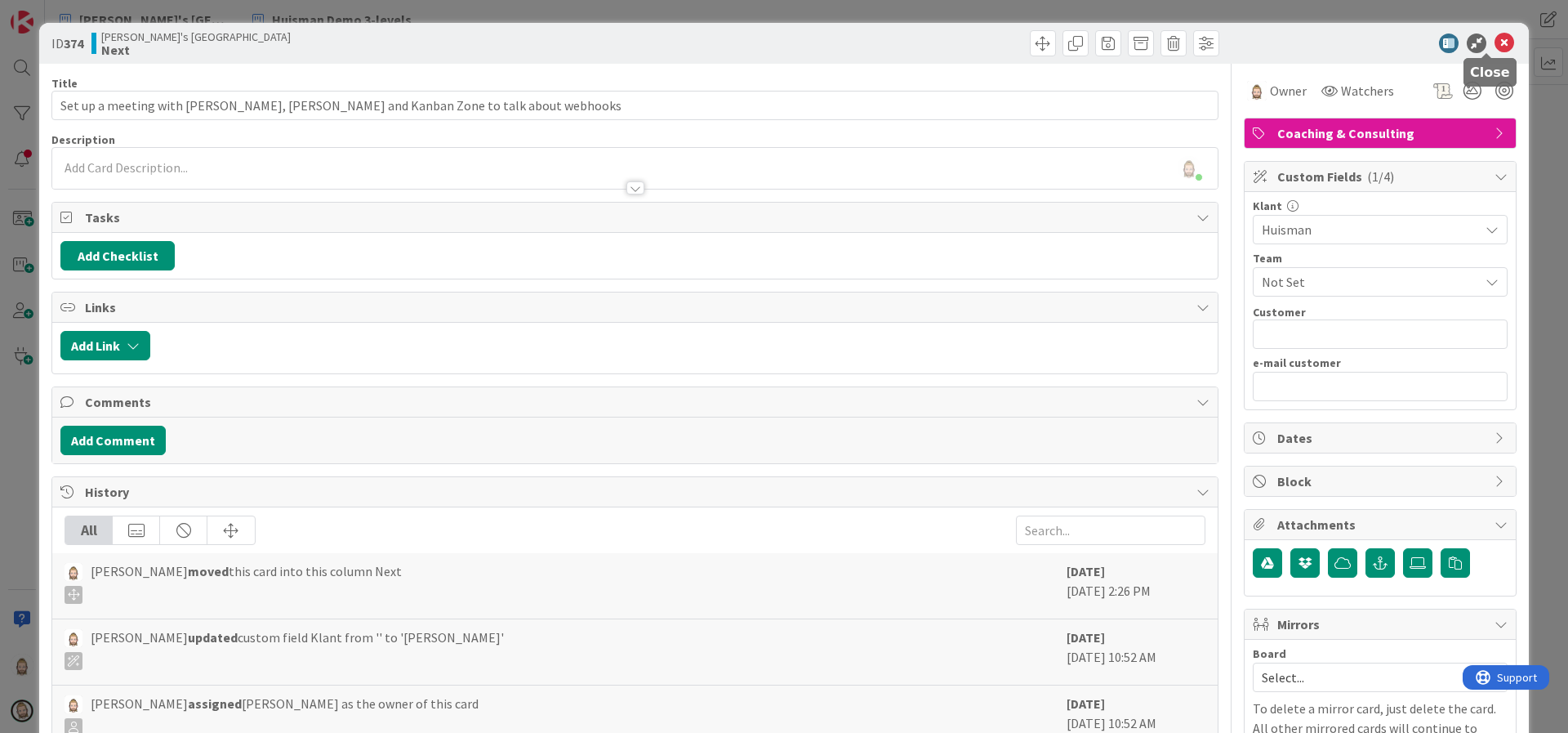
click at [1495, 40] on icon at bounding box center [1505, 43] width 20 height 20
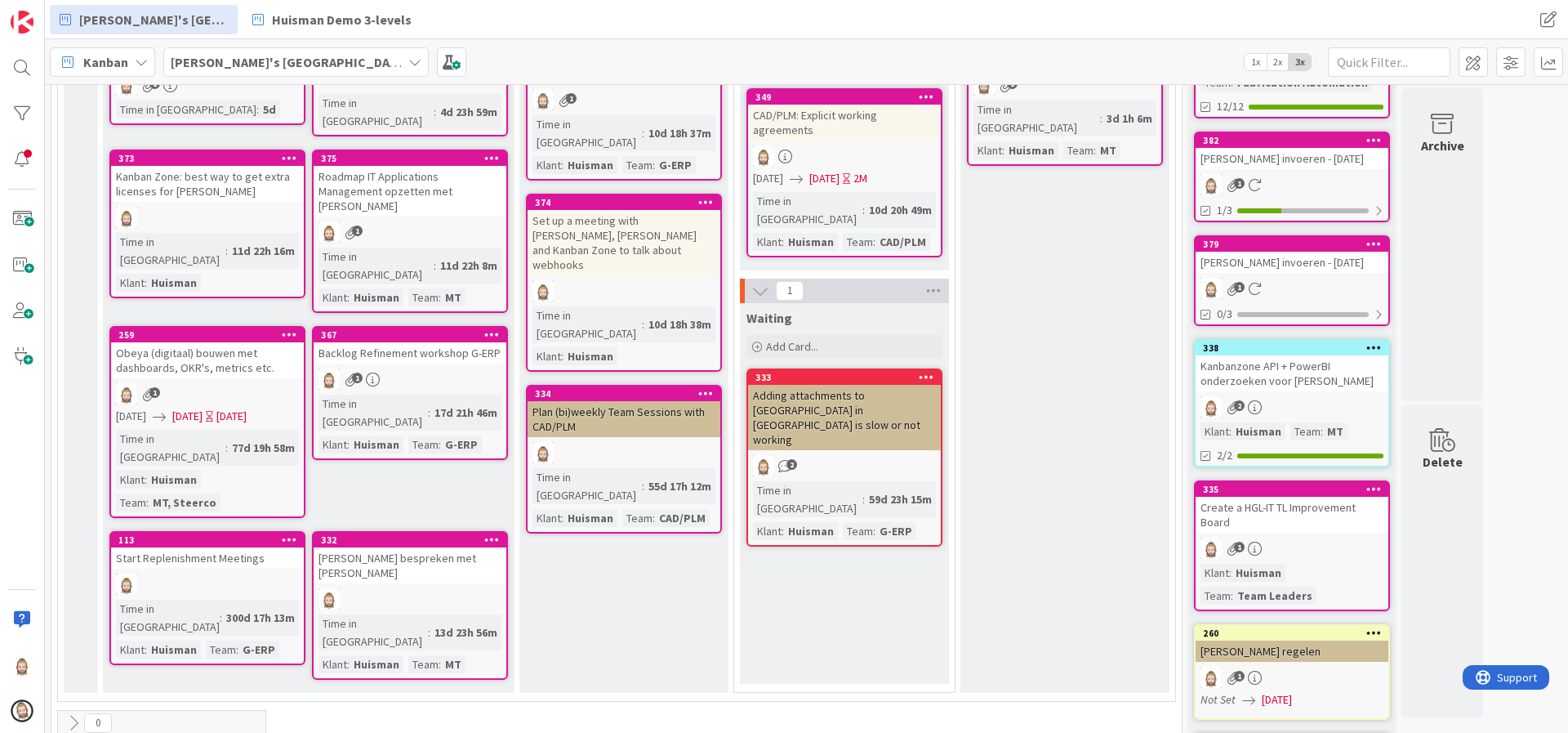
scroll to position [365, 0]
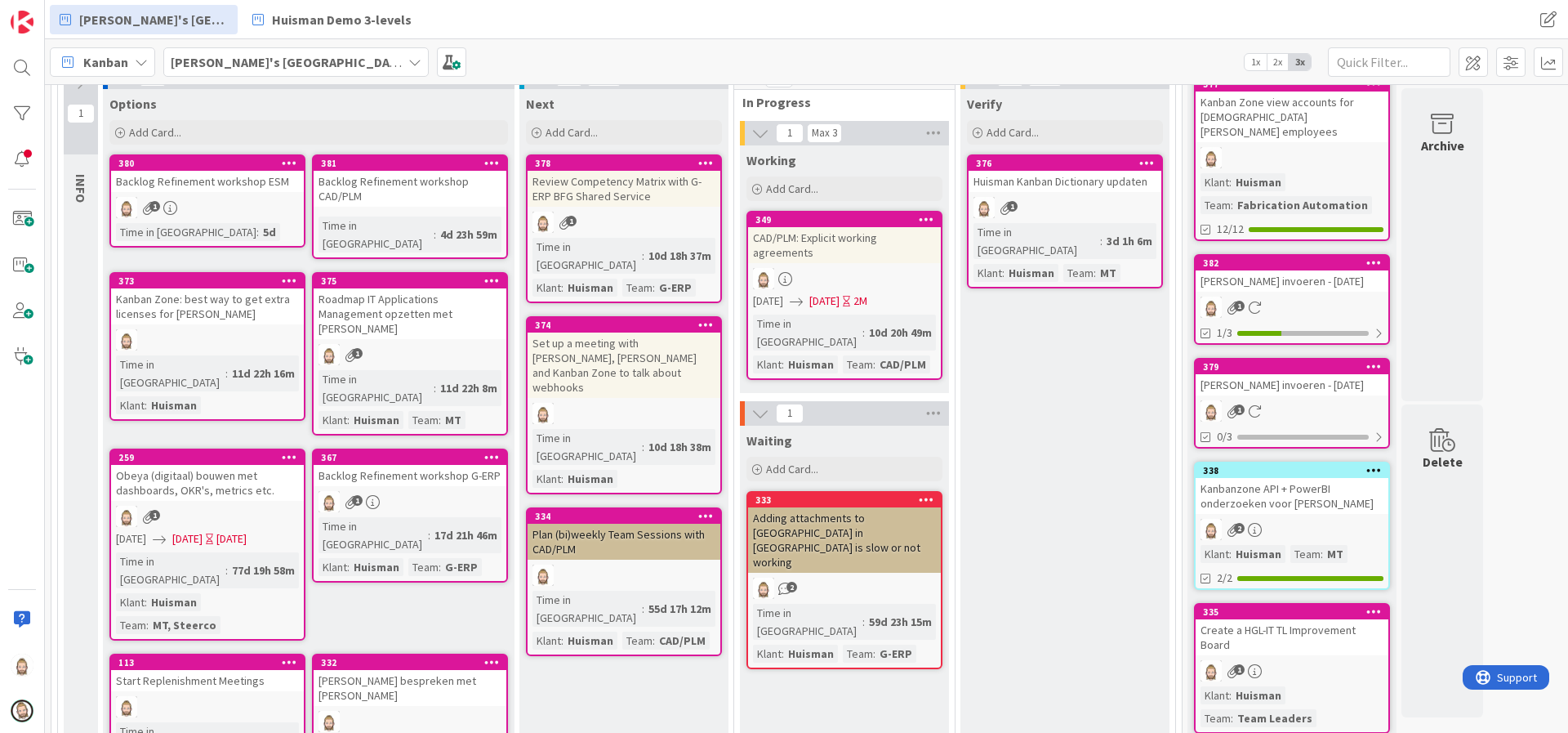
click at [598, 333] on div "Set up a meeting with Martijn, Mitchell and Kanban Zone to talk about webhooks" at bounding box center [624, 366] width 193 height 66
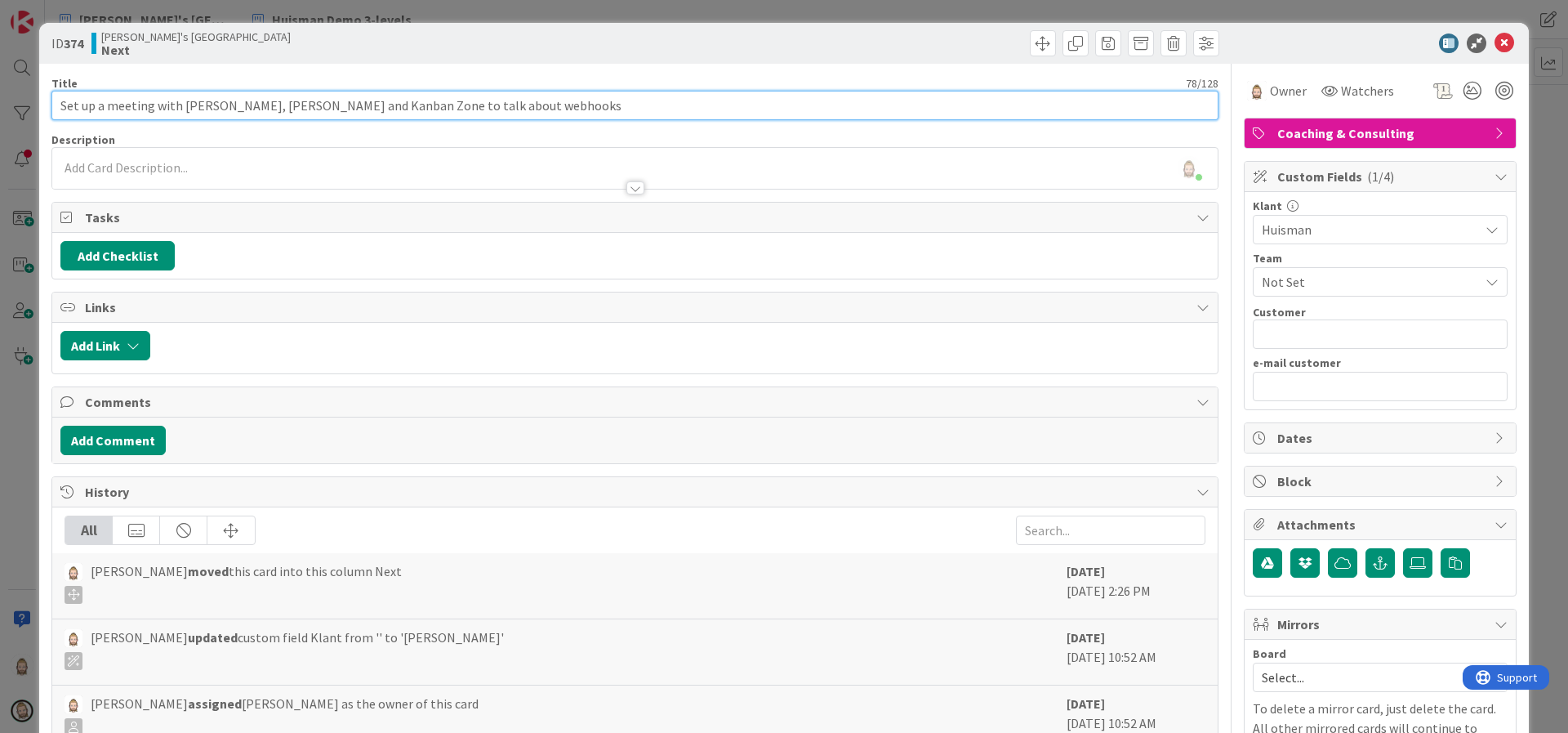
drag, startPoint x: 230, startPoint y: 106, endPoint x: 260, endPoint y: 107, distance: 30.0
click at [260, 107] on input "Set up a meeting with Martijn, Mitchell and Kanban Zone to talk about webhooks" at bounding box center [635, 106] width 1167 height 30
click at [553, 106] on input "Set up a meeting with Martijn, Robby, Kevin and Kanban Zone to talk about webho…" at bounding box center [635, 106] width 1167 height 30
type input "Set up a meeting with Martijn, Robby, Kevin and Kanban Zone"
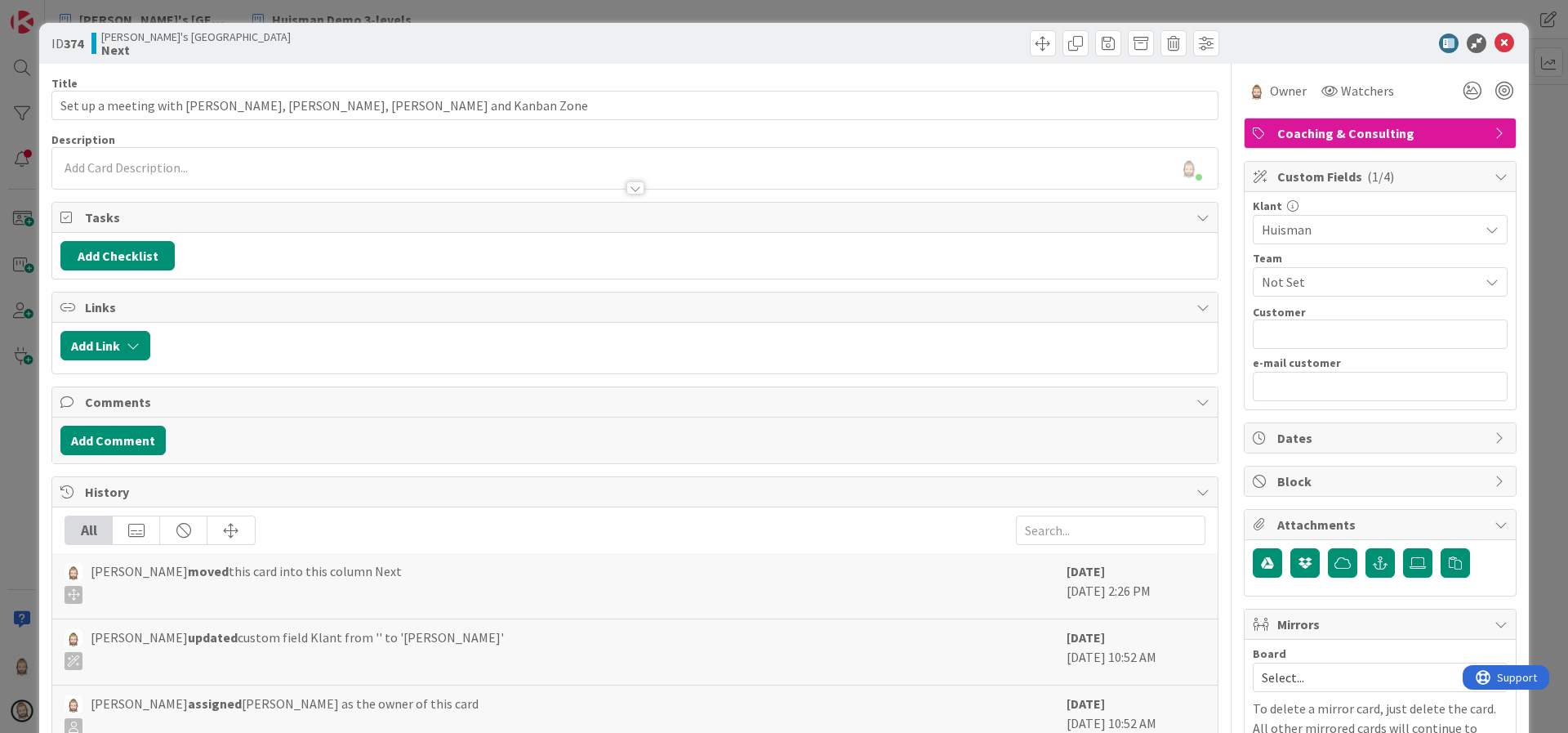
click at [1348, 165] on div "Custom Fields ( 1/4 )" at bounding box center [1380, 176] width 271 height 30
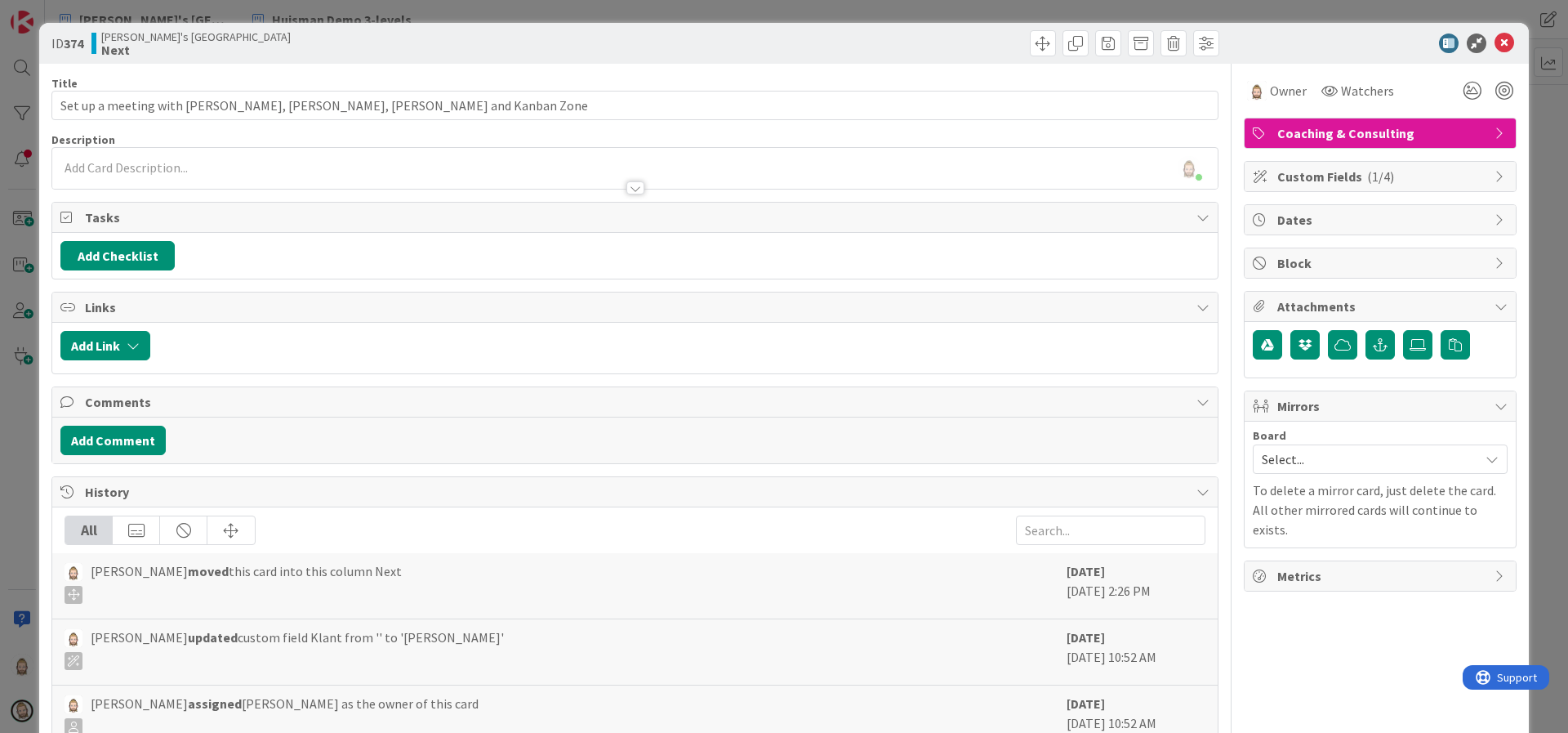
click at [1343, 216] on span "Dates" at bounding box center [1381, 220] width 209 height 20
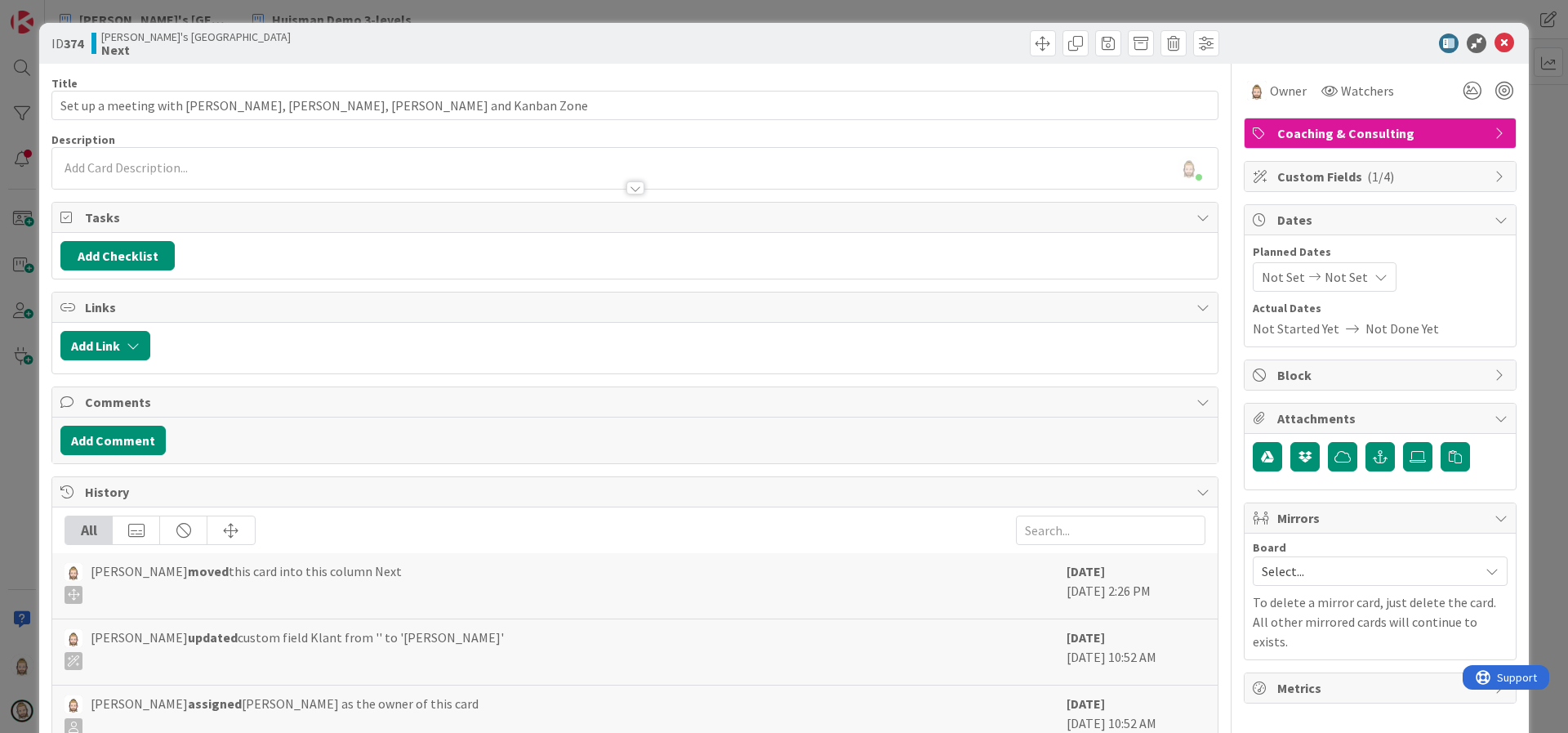
click at [1274, 272] on span "Not Set" at bounding box center [1284, 277] width 43 height 20
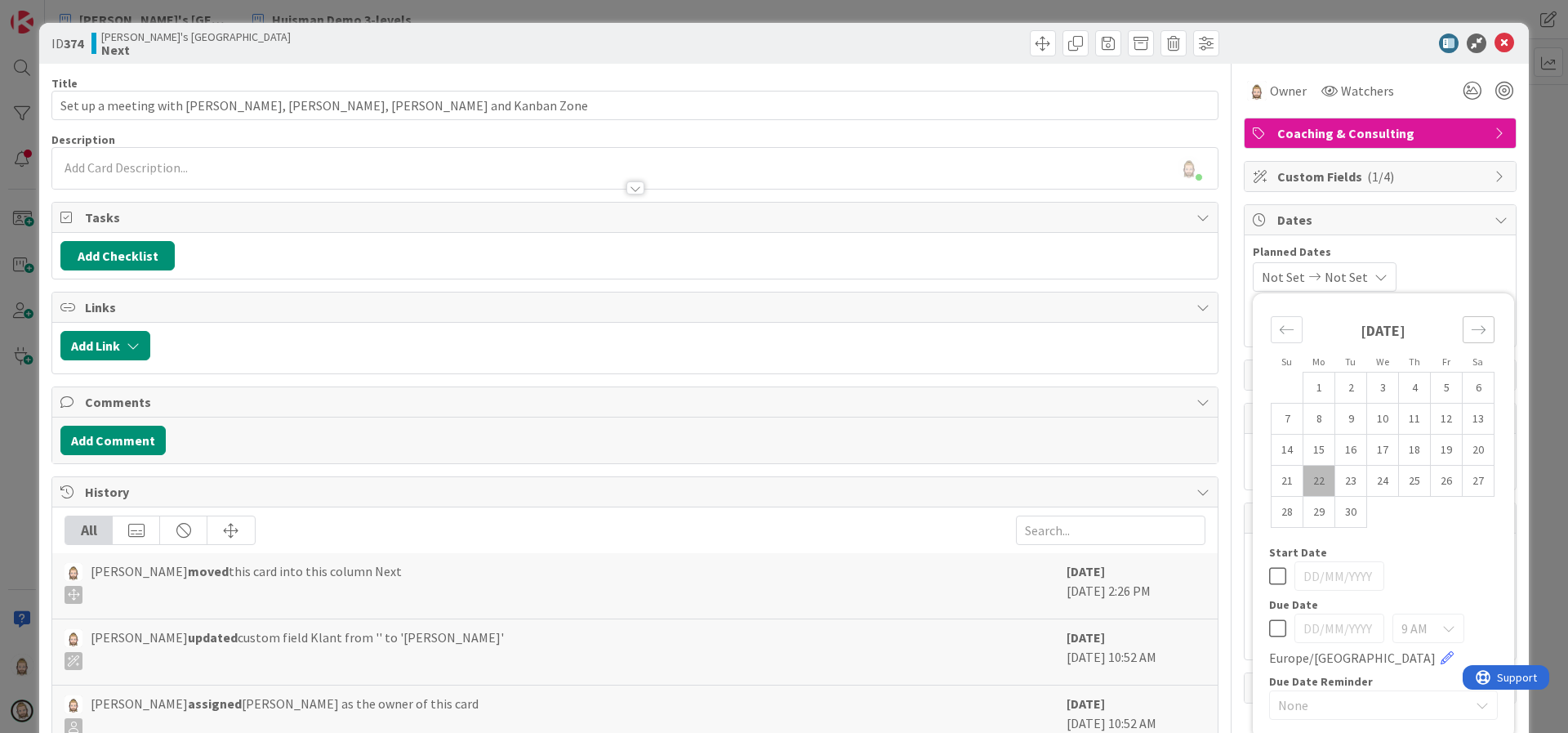
click at [1472, 329] on icon "Move forward to switch to the next month." at bounding box center [1479, 330] width 14 height 8
click at [1335, 416] on td "7" at bounding box center [1351, 419] width 32 height 31
type input "07/10/2025"
click at [1335, 416] on td "7" at bounding box center [1351, 419] width 32 height 31
type input "07/10/2025"
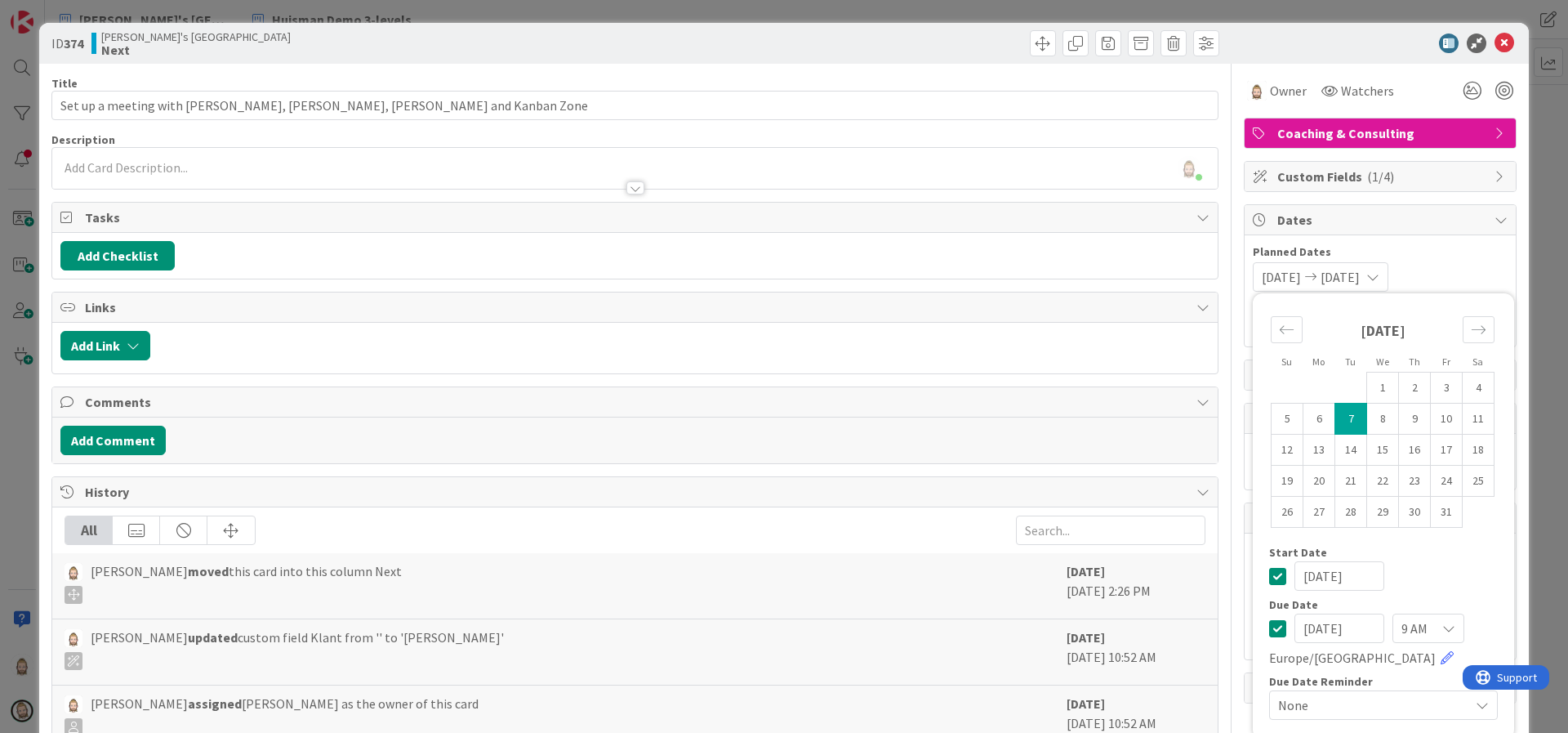
scroll to position [118, 0]
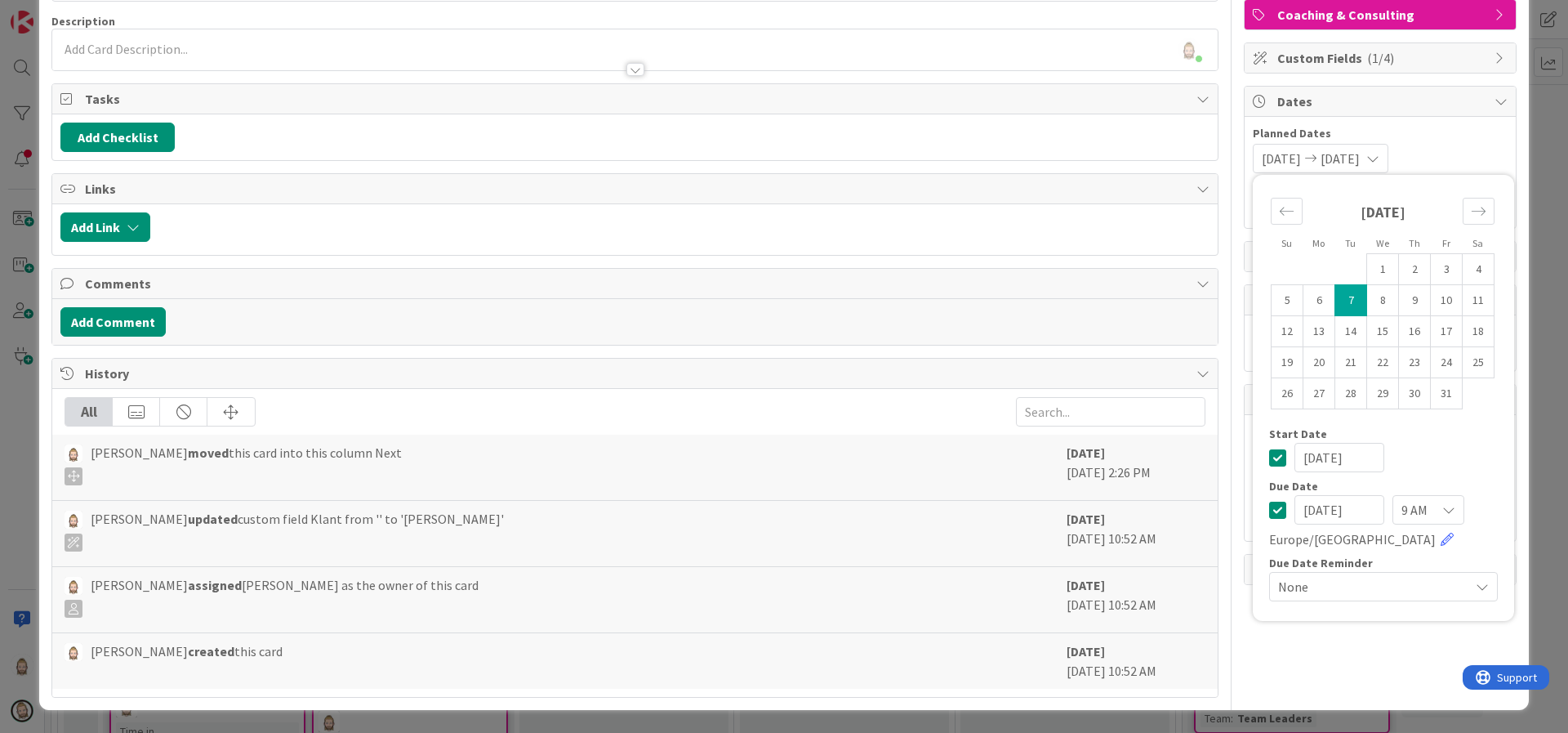
click at [1443, 508] on icon at bounding box center [1449, 510] width 13 height 13
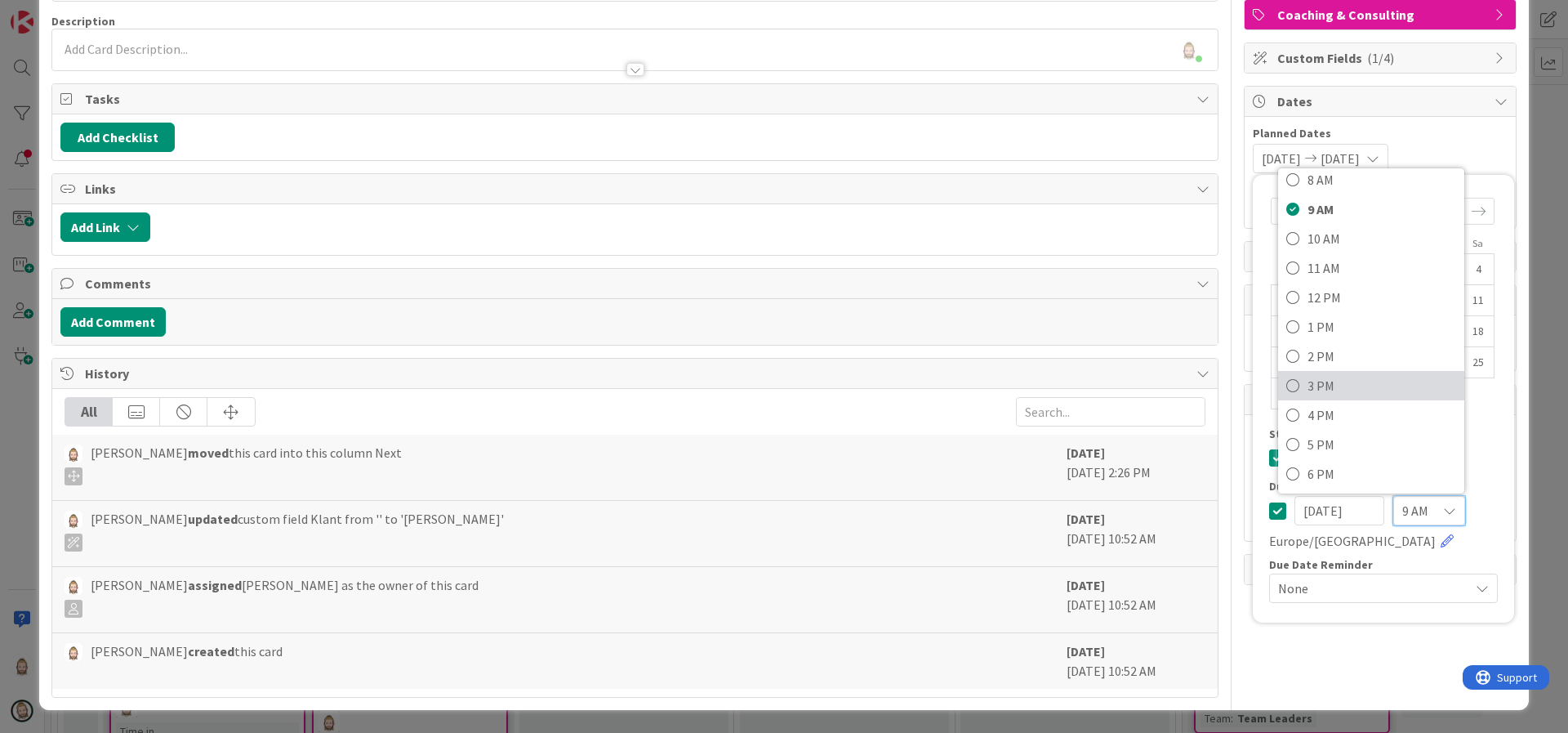
click at [1346, 384] on span "3 PM" at bounding box center [1381, 385] width 148 height 25
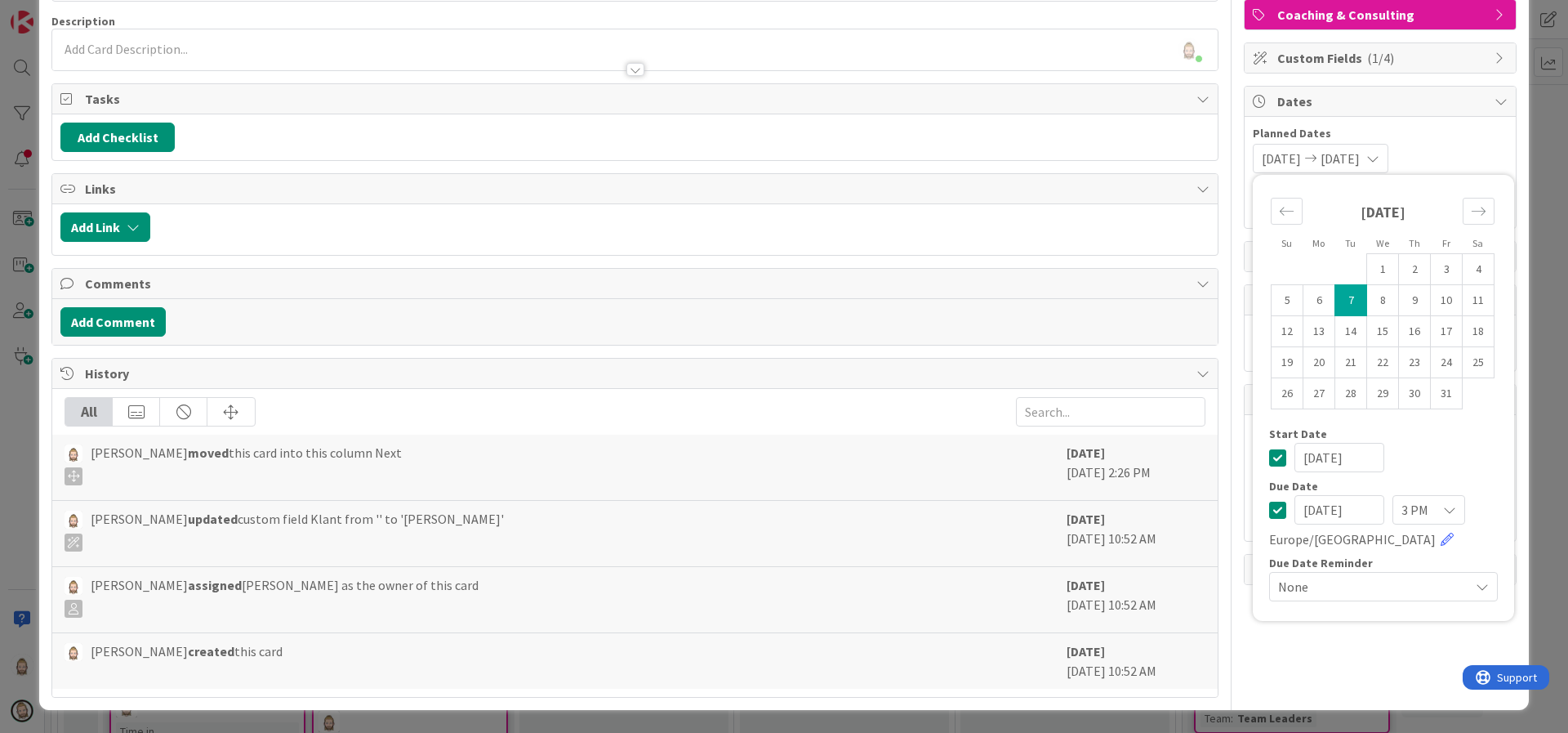
click at [1359, 586] on span "None" at bounding box center [1369, 587] width 183 height 23
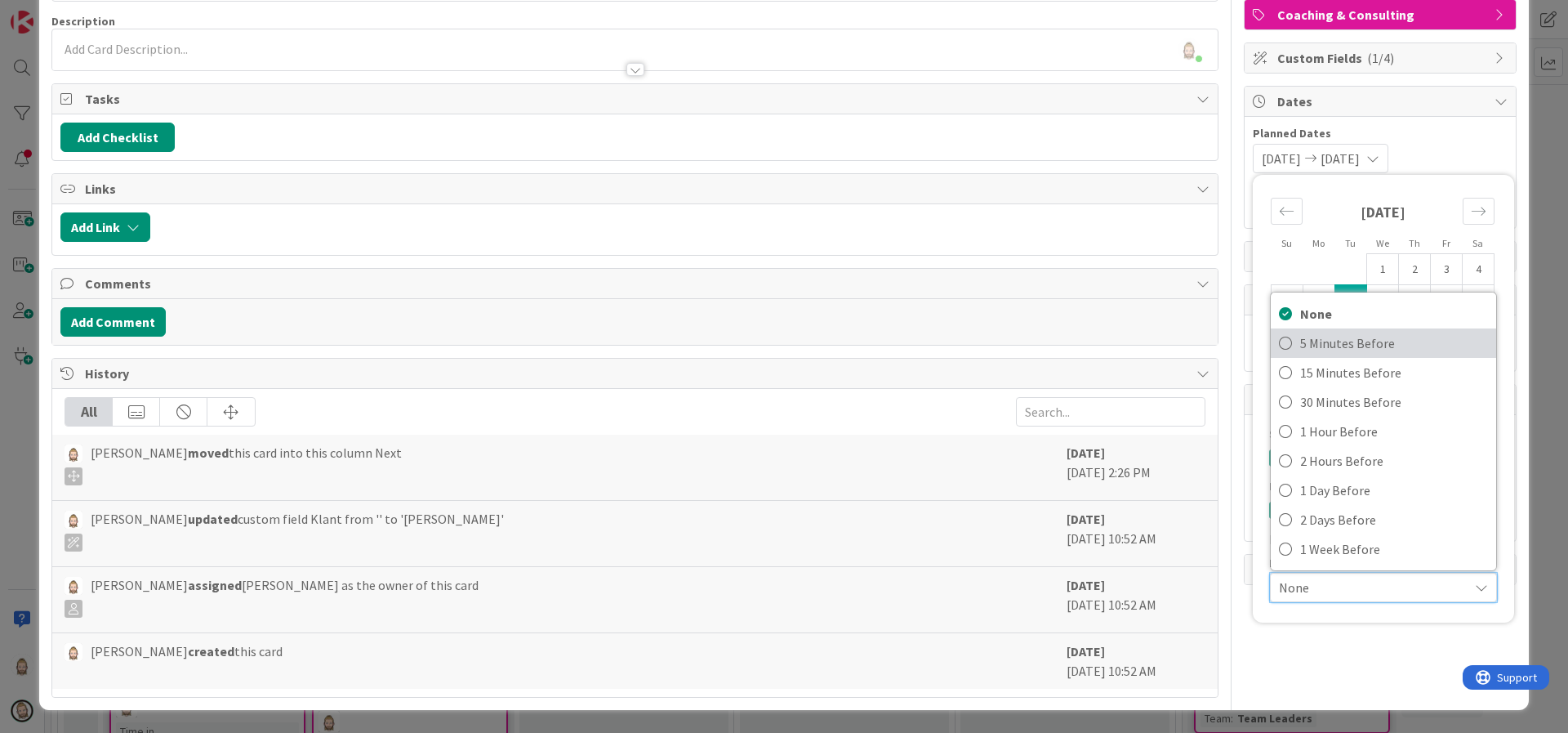
click at [1340, 335] on span "5 Minutes Before" at bounding box center [1393, 344] width 188 height 25
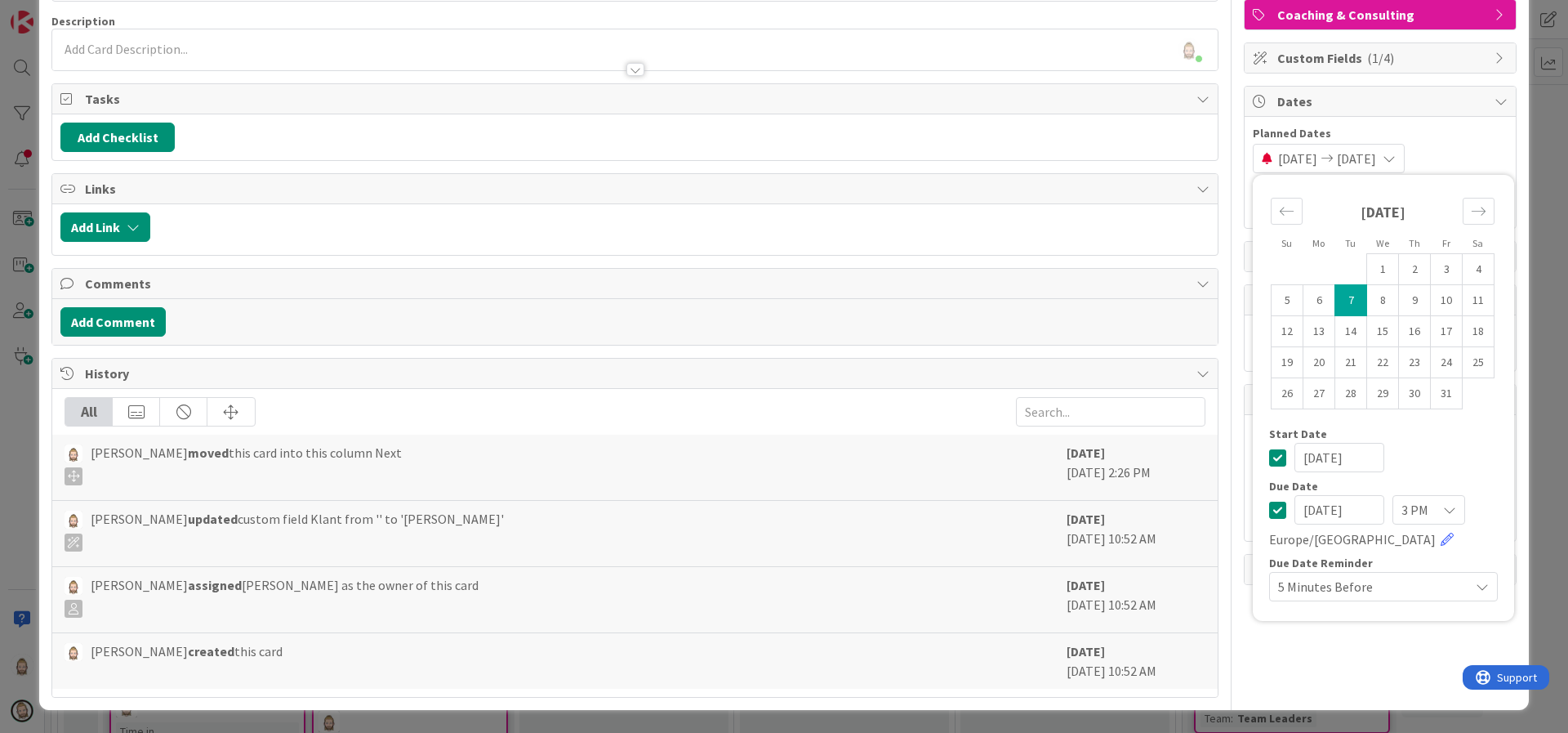
click at [1378, 675] on div "Owner Watchers Coaching & Consulting Custom Fields ( 1/4 ) Dates Planned Dates …" at bounding box center [1380, 321] width 273 height 753
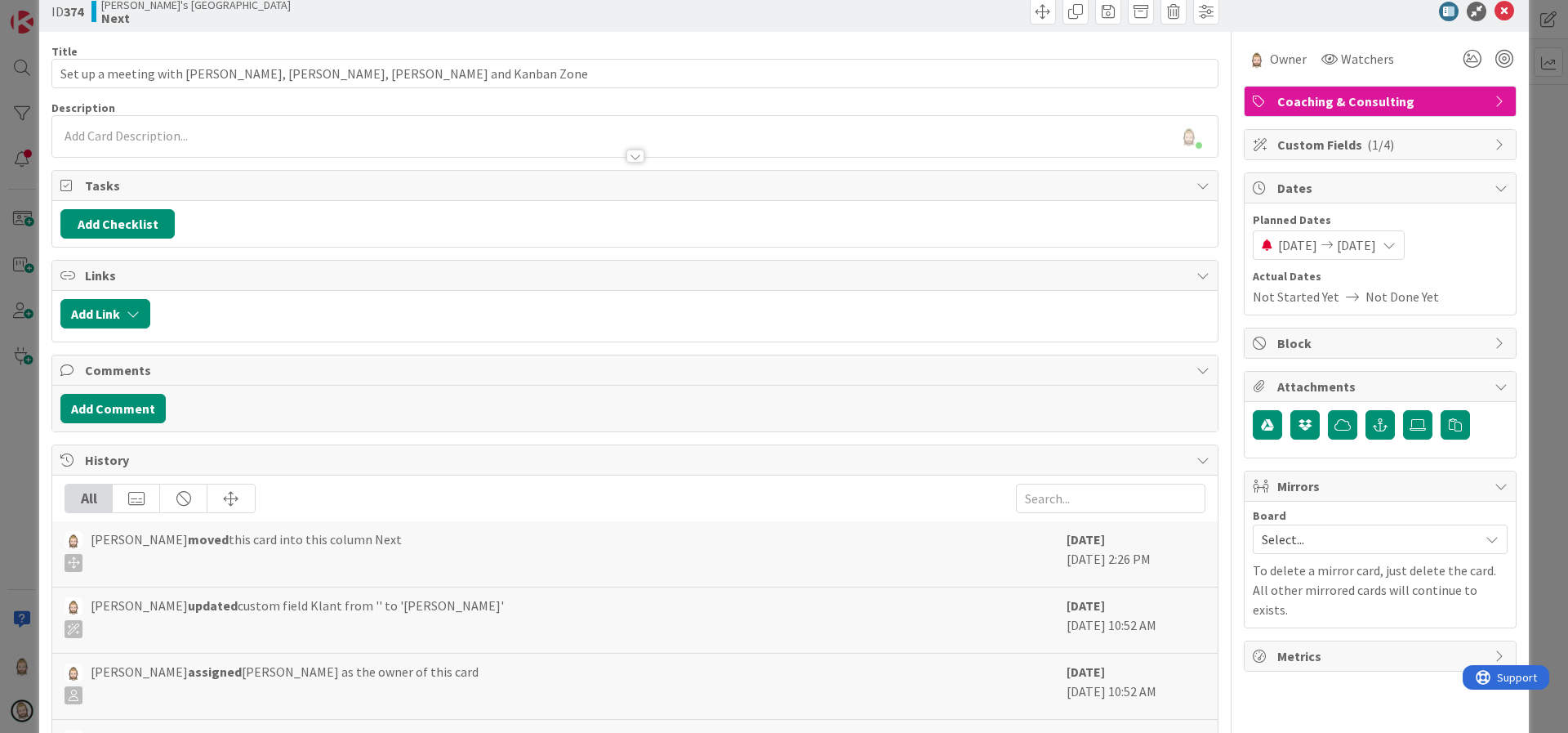
scroll to position [0, 0]
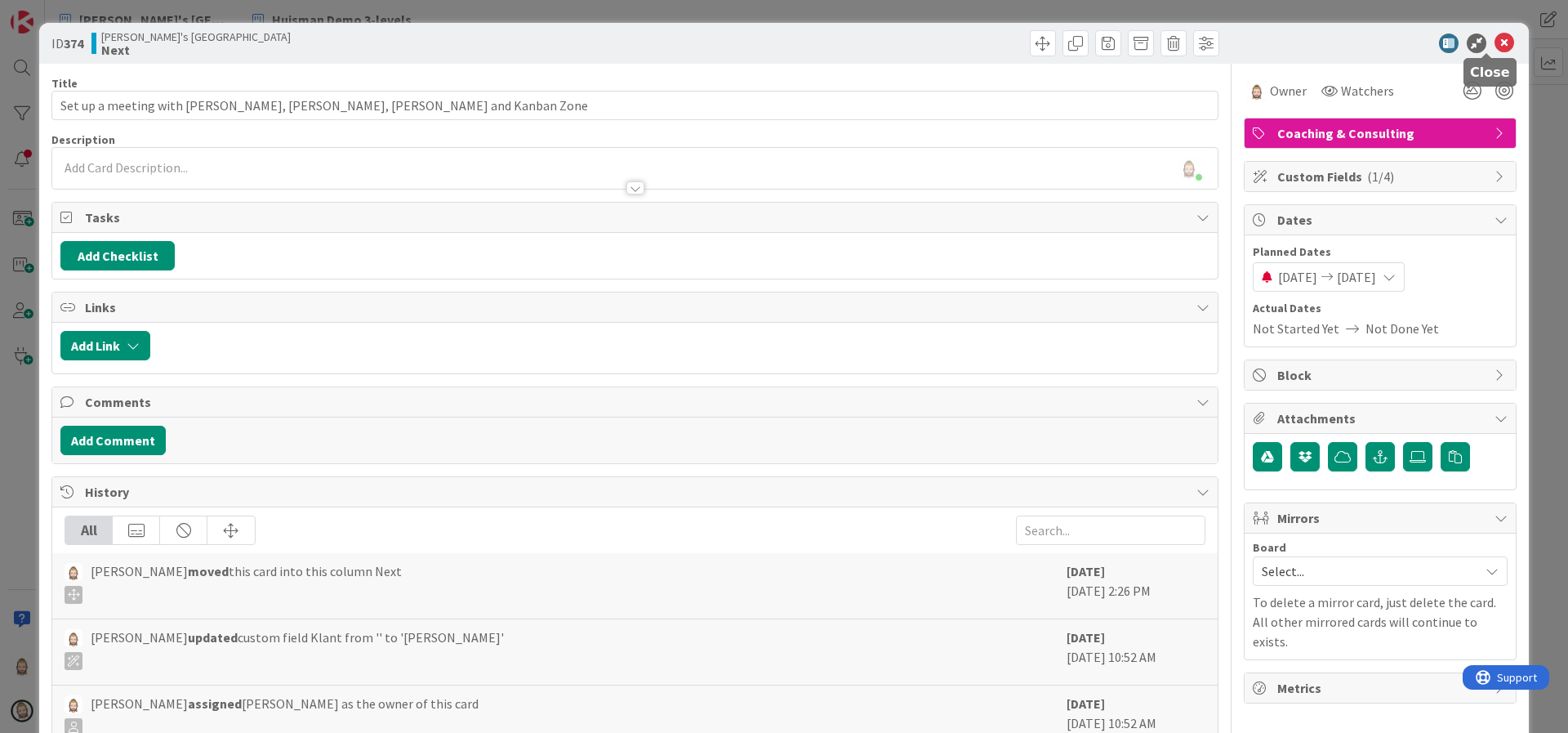
click at [1495, 43] on icon at bounding box center [1505, 43] width 20 height 20
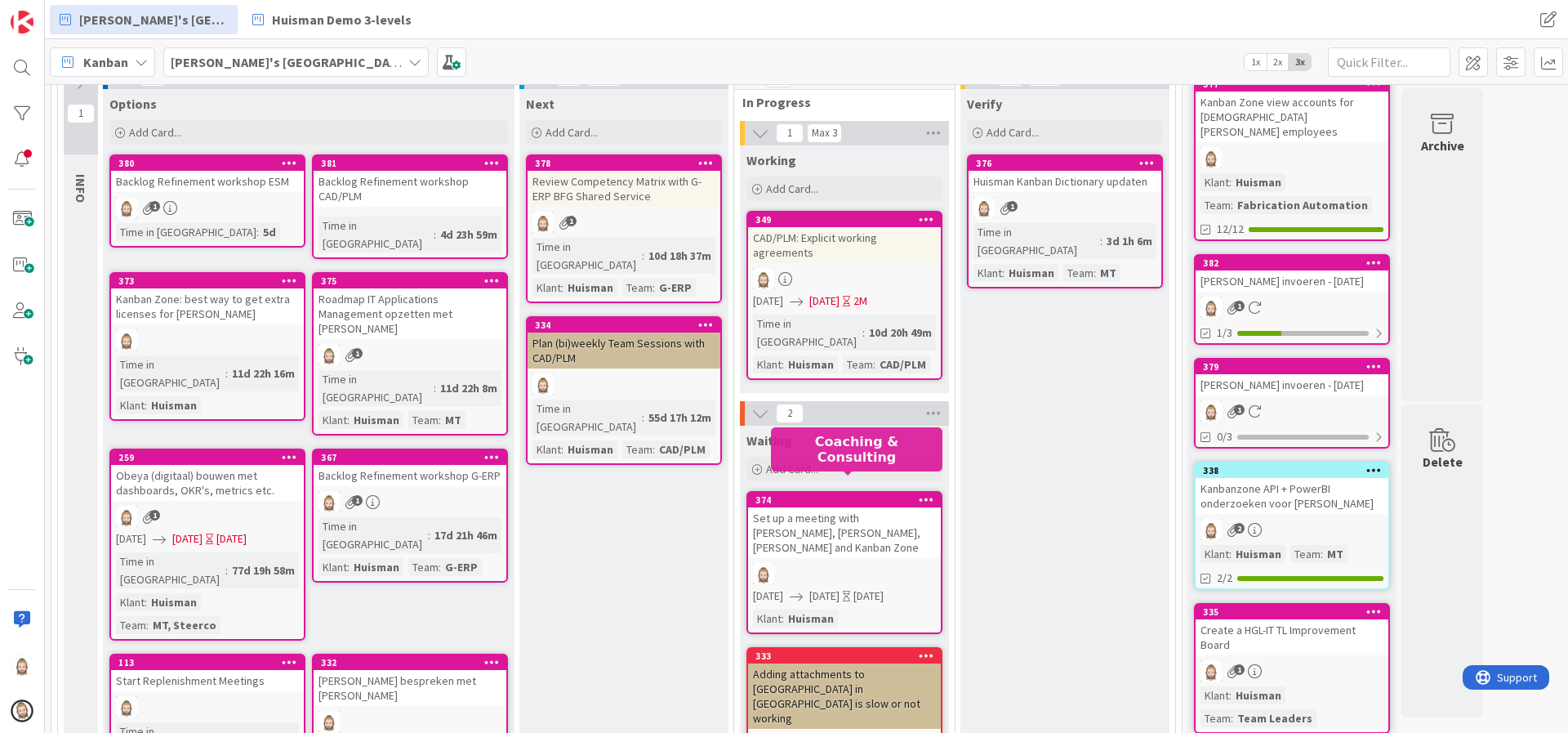
click at [843, 494] on div "374" at bounding box center [848, 500] width 185 height 11
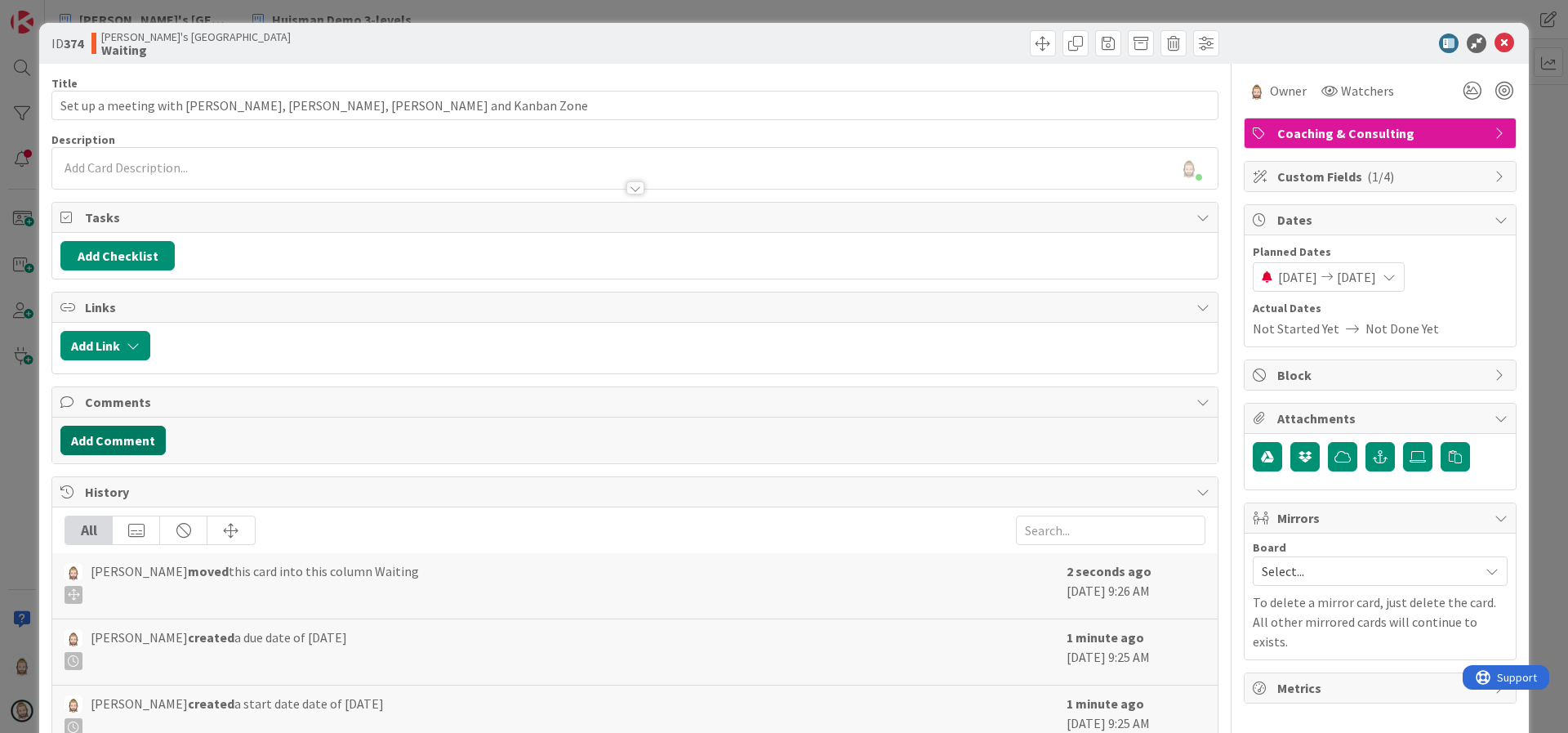
click at [140, 437] on button "Add Comment" at bounding box center [113, 440] width 106 height 30
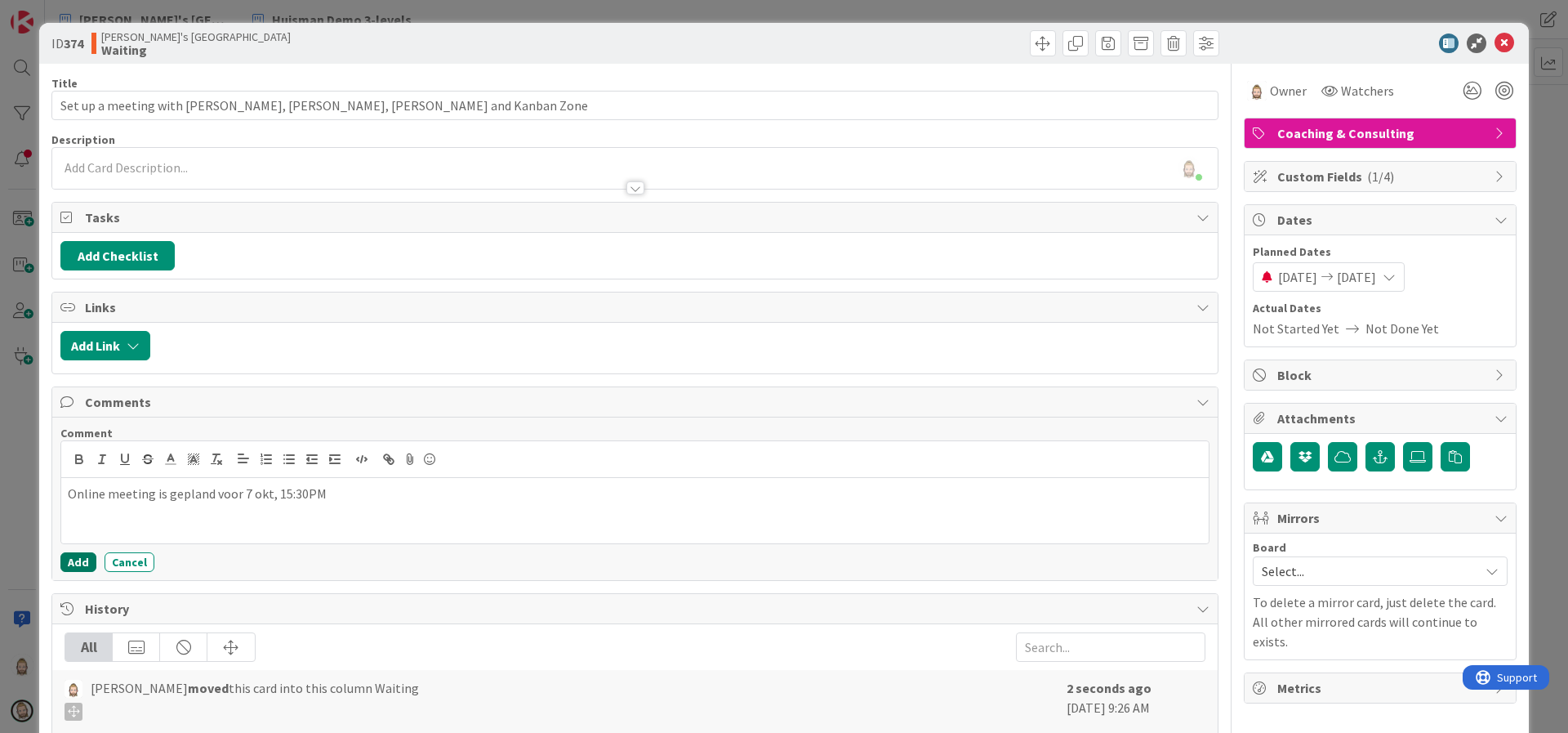
click at [80, 562] on button "Add" at bounding box center [79, 562] width 36 height 20
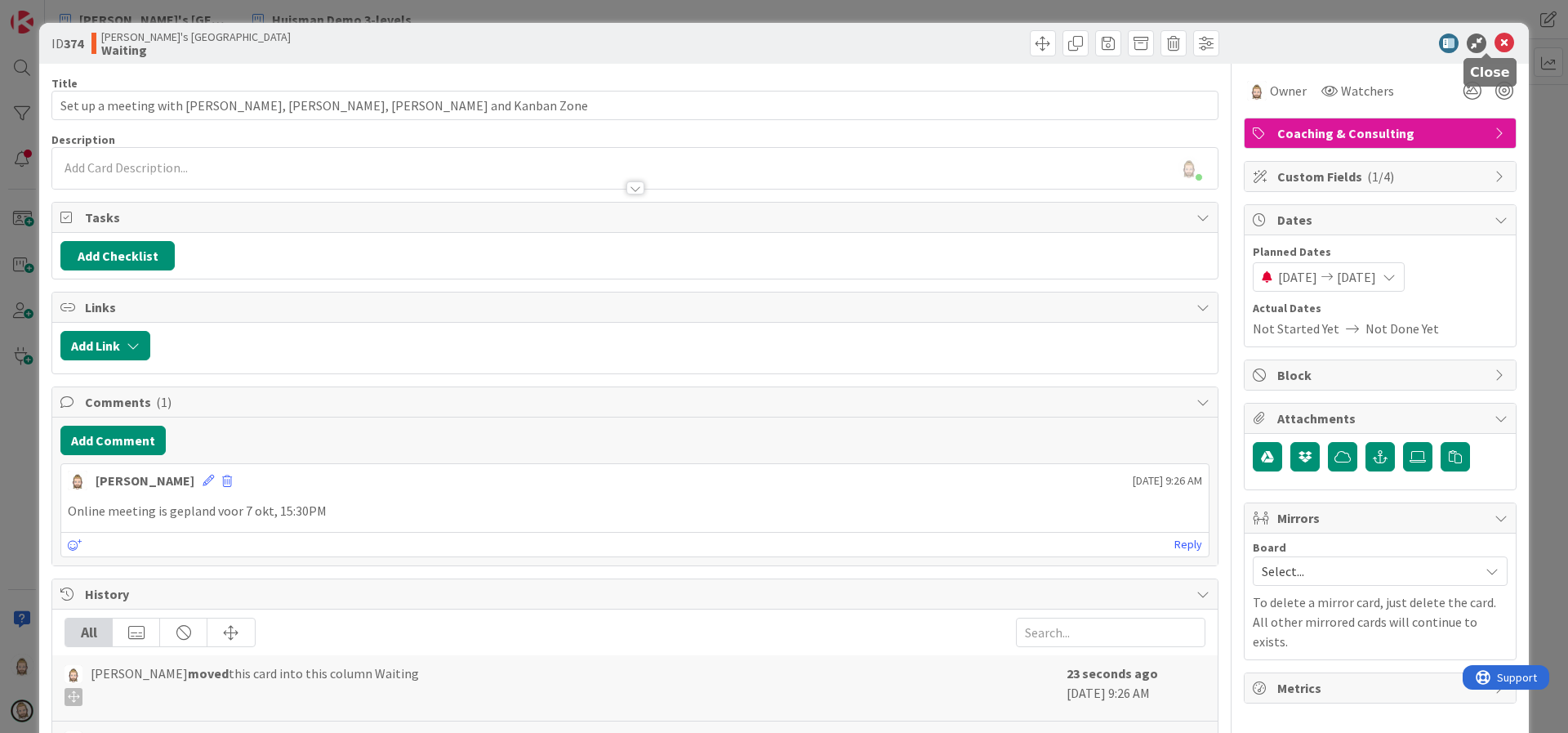
click at [1495, 43] on icon at bounding box center [1505, 43] width 20 height 20
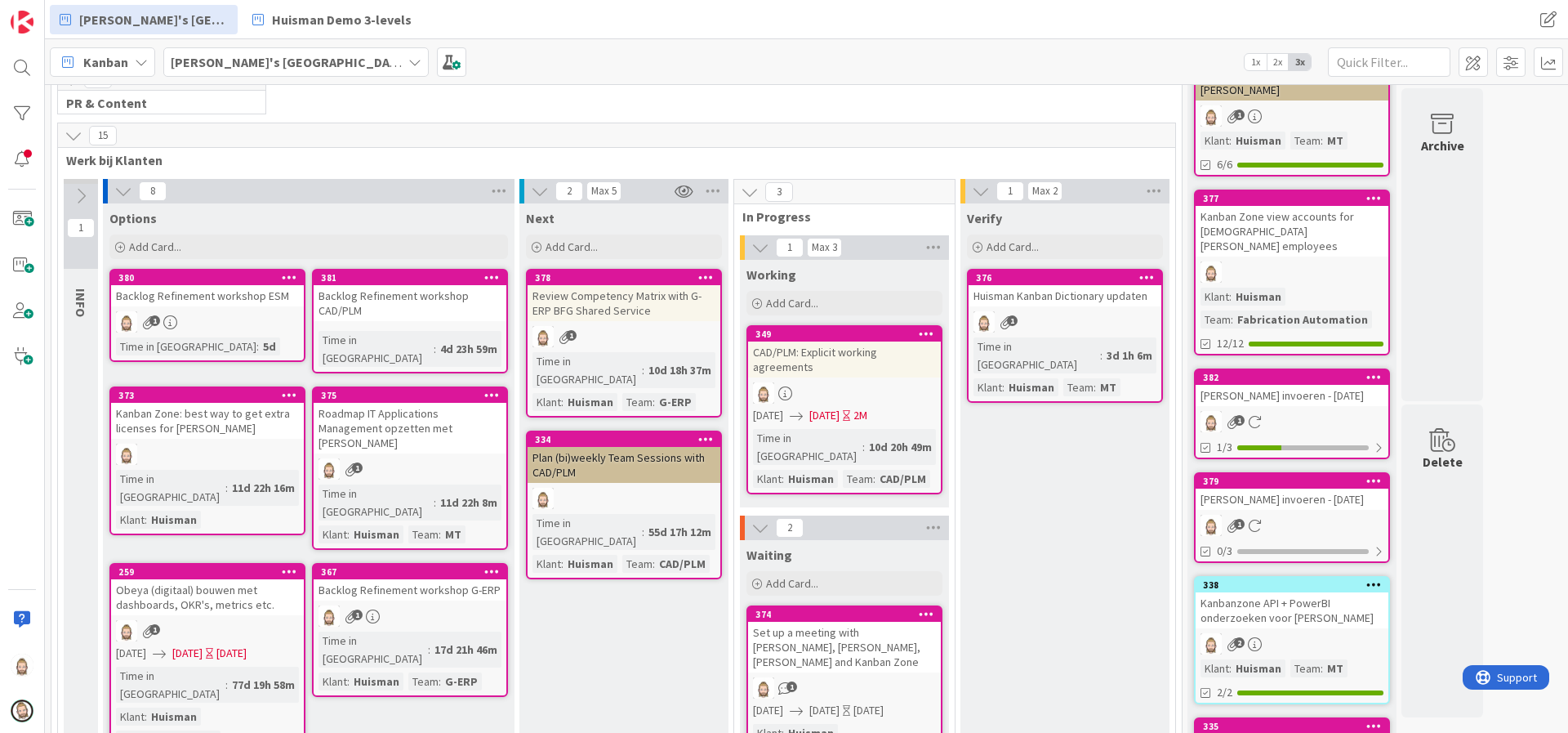
scroll to position [243, 0]
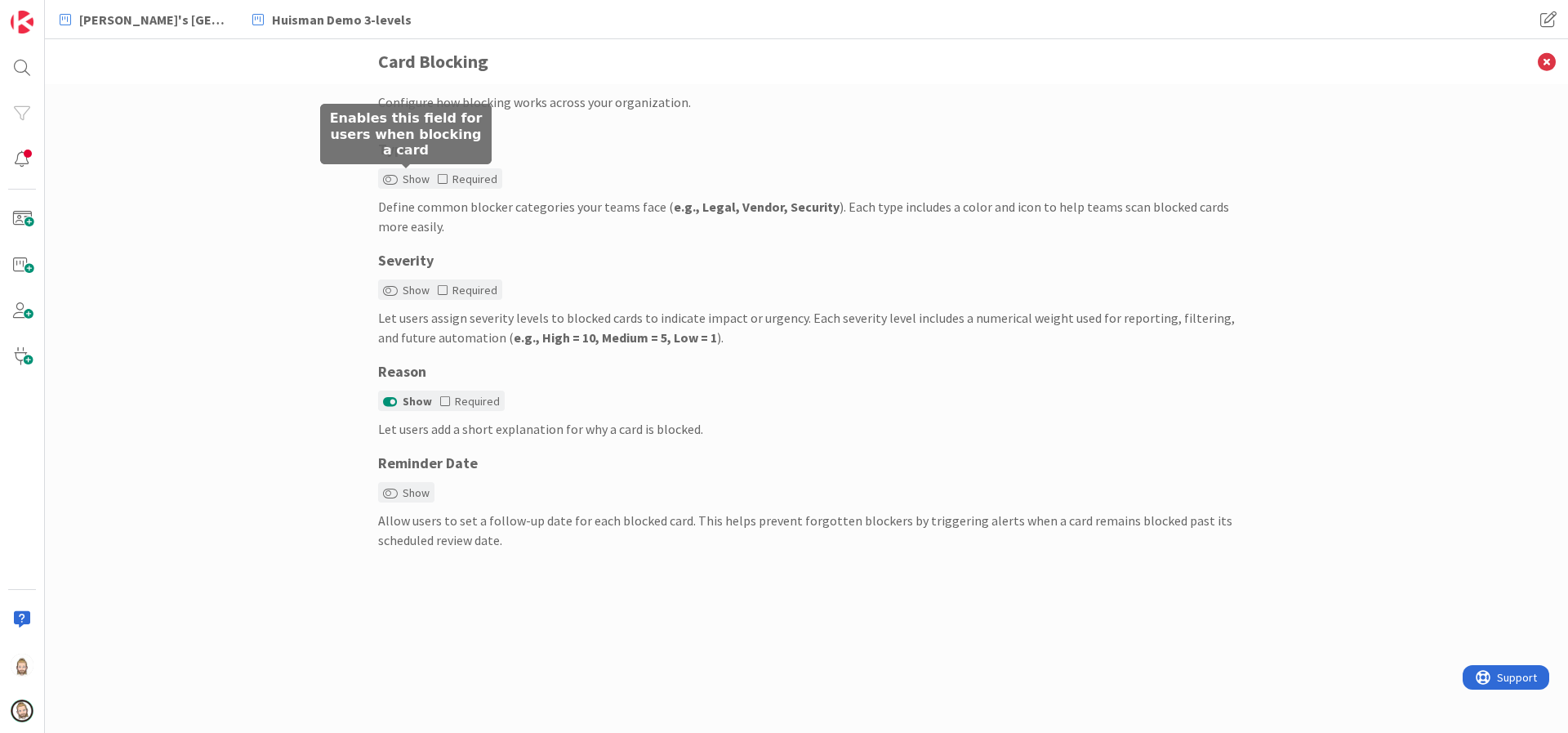
click at [404, 181] on label "Show" at bounding box center [406, 179] width 47 height 17
click at [398, 181] on button "Show" at bounding box center [390, 180] width 15 height 11
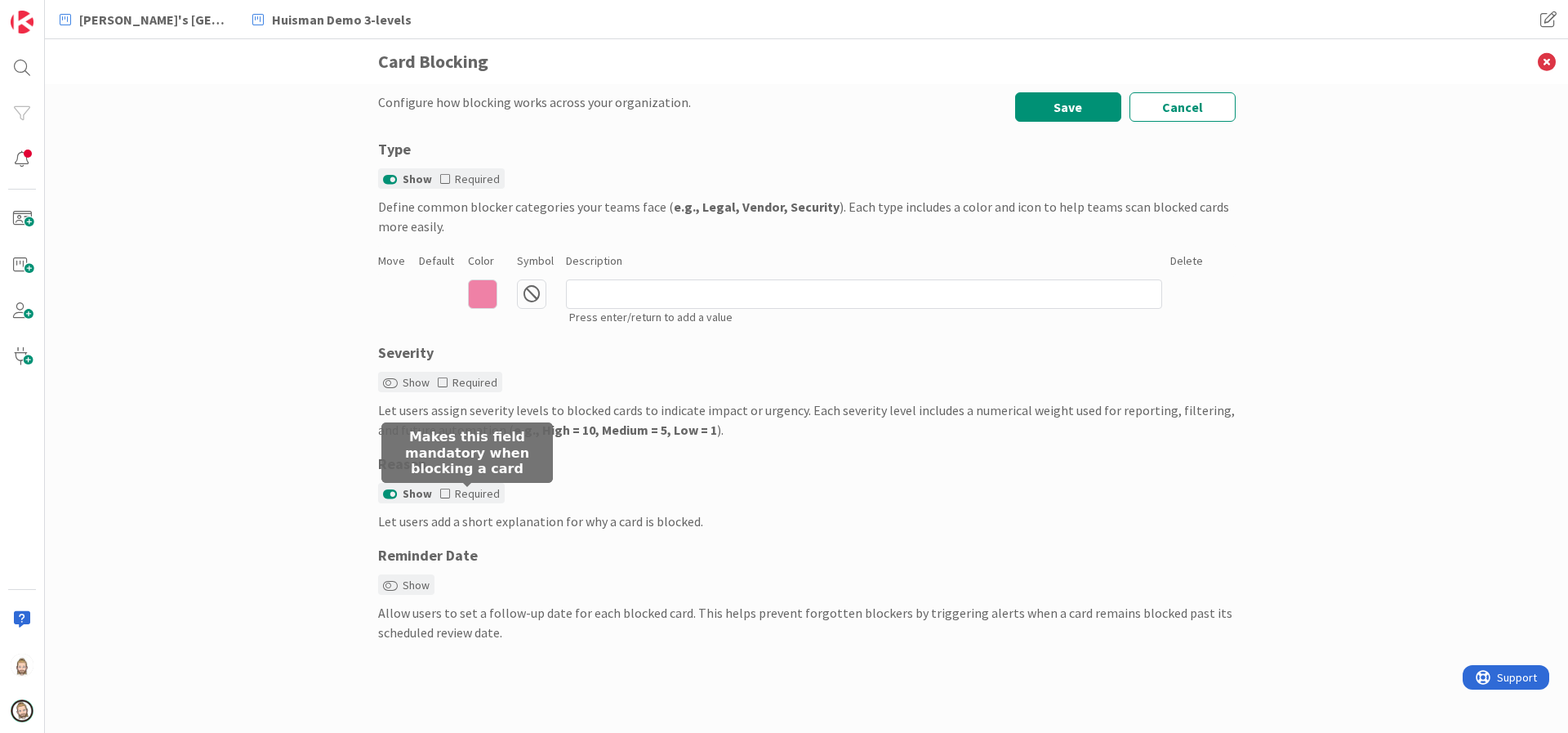
click at [448, 492] on icon at bounding box center [445, 494] width 10 height 11
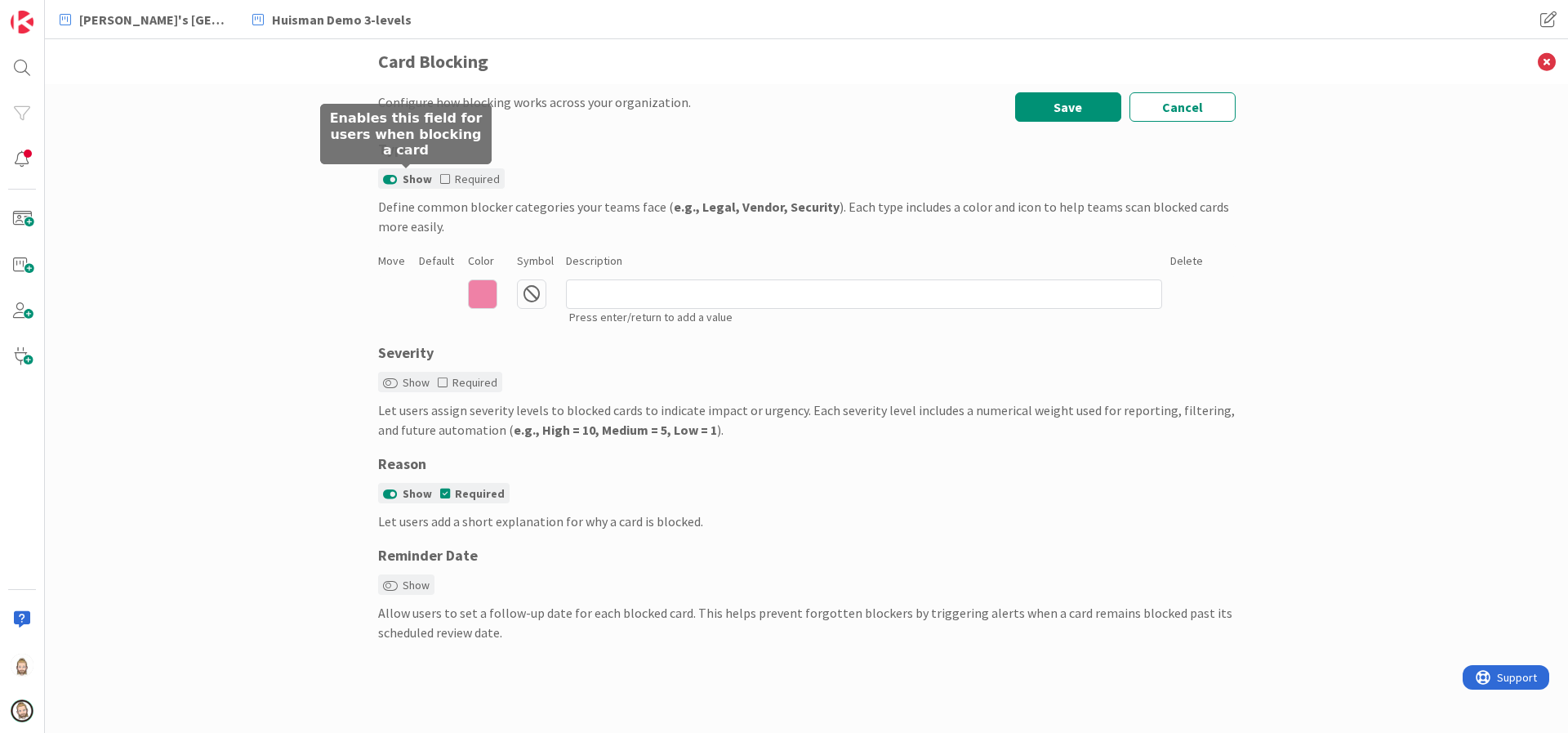
click at [384, 180] on button "Show" at bounding box center [390, 180] width 15 height 11
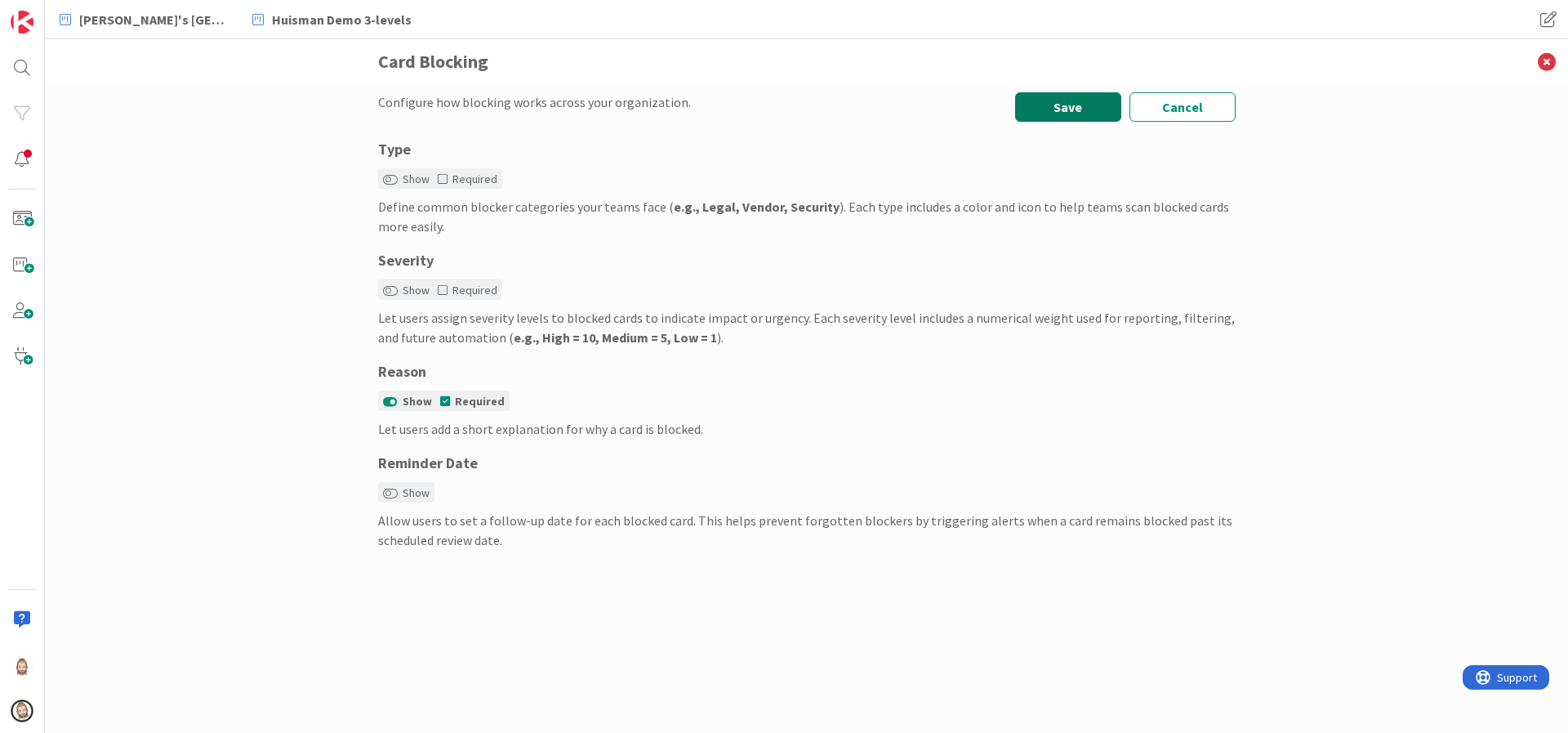
click at [1052, 106] on button "Save" at bounding box center [1069, 107] width 107 height 30
click at [1539, 60] on icon at bounding box center [1547, 61] width 43 height 45
